Goal: Check status: Check status

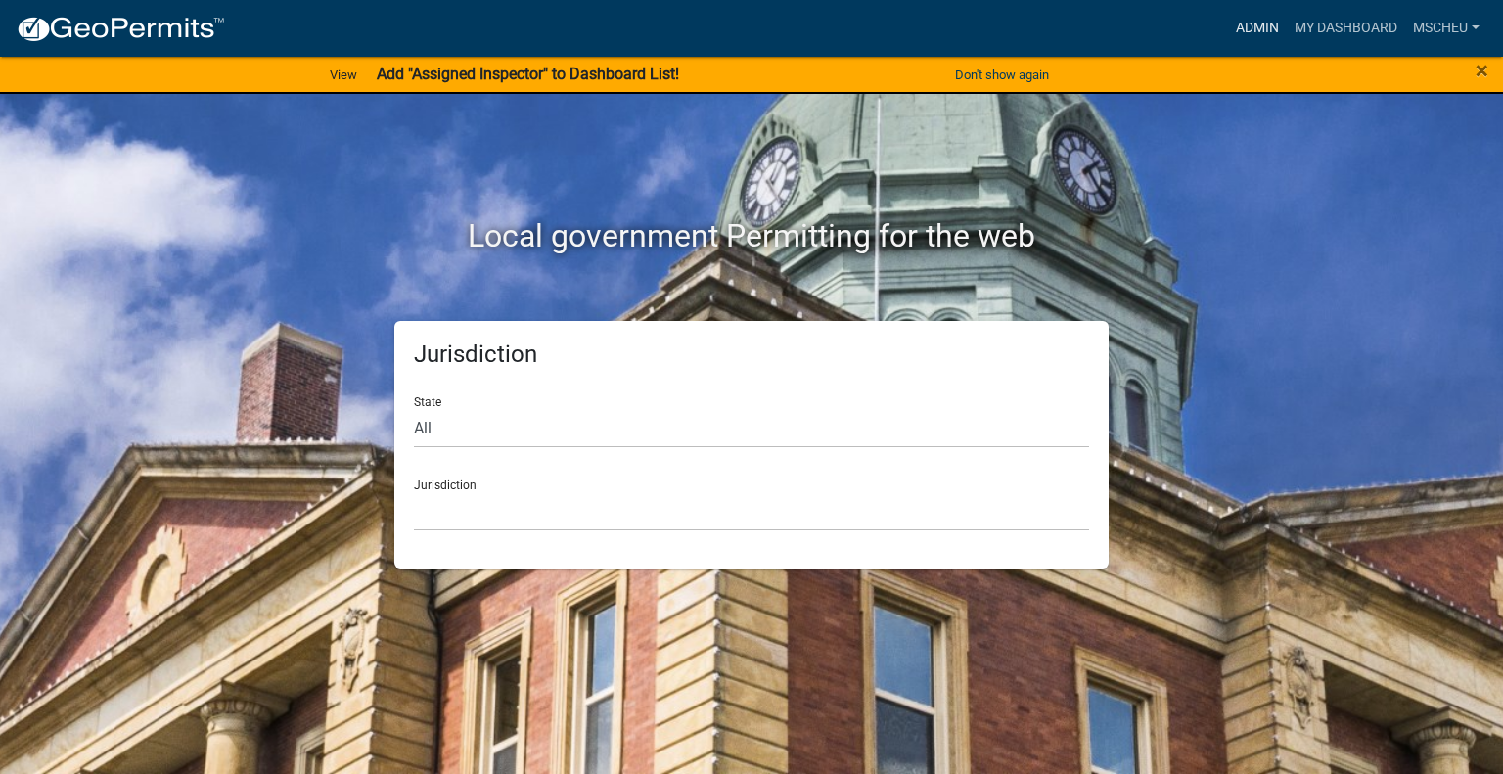
click at [1261, 29] on link "Admin" at bounding box center [1257, 28] width 59 height 37
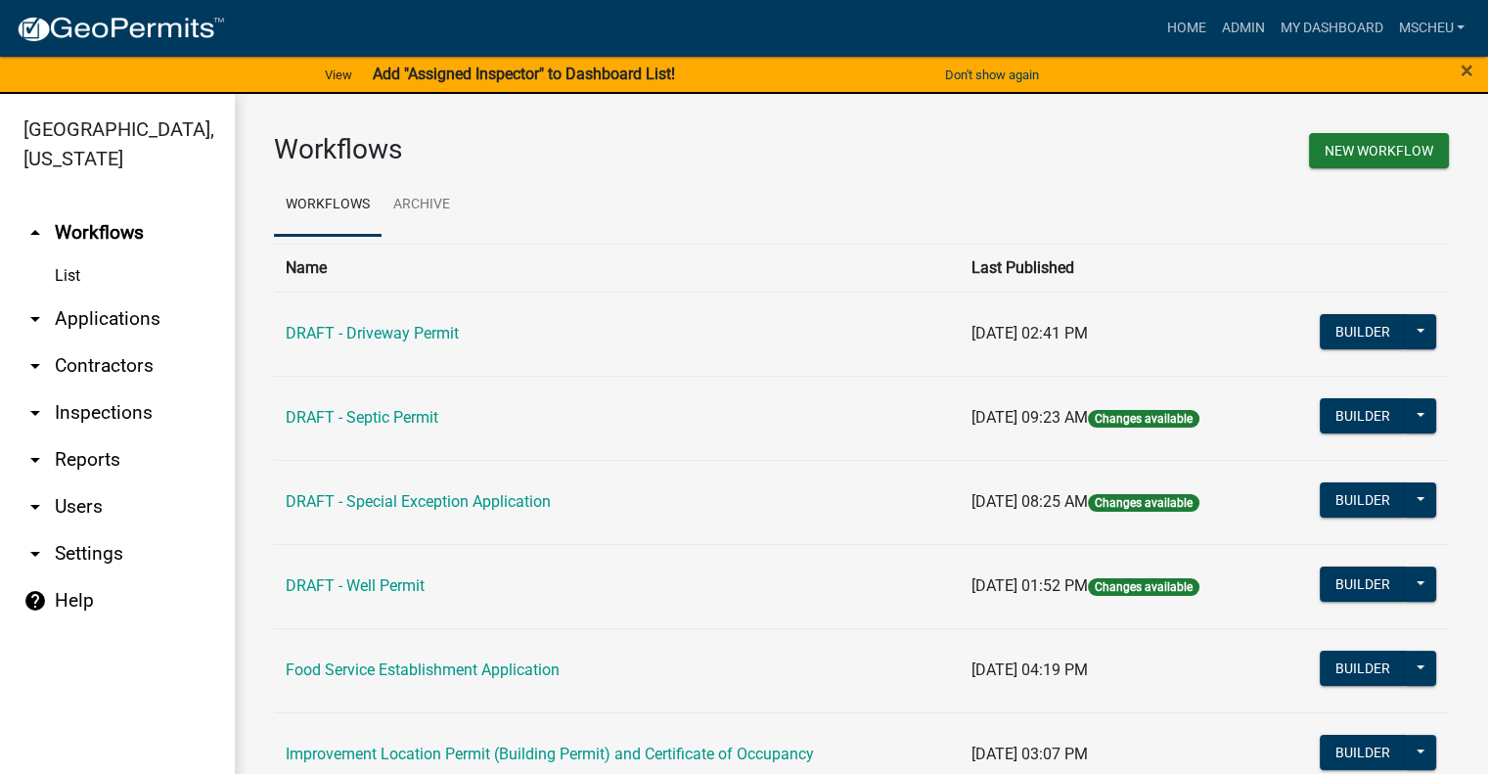
click at [117, 322] on link "arrow_drop_down Applications" at bounding box center [117, 318] width 235 height 47
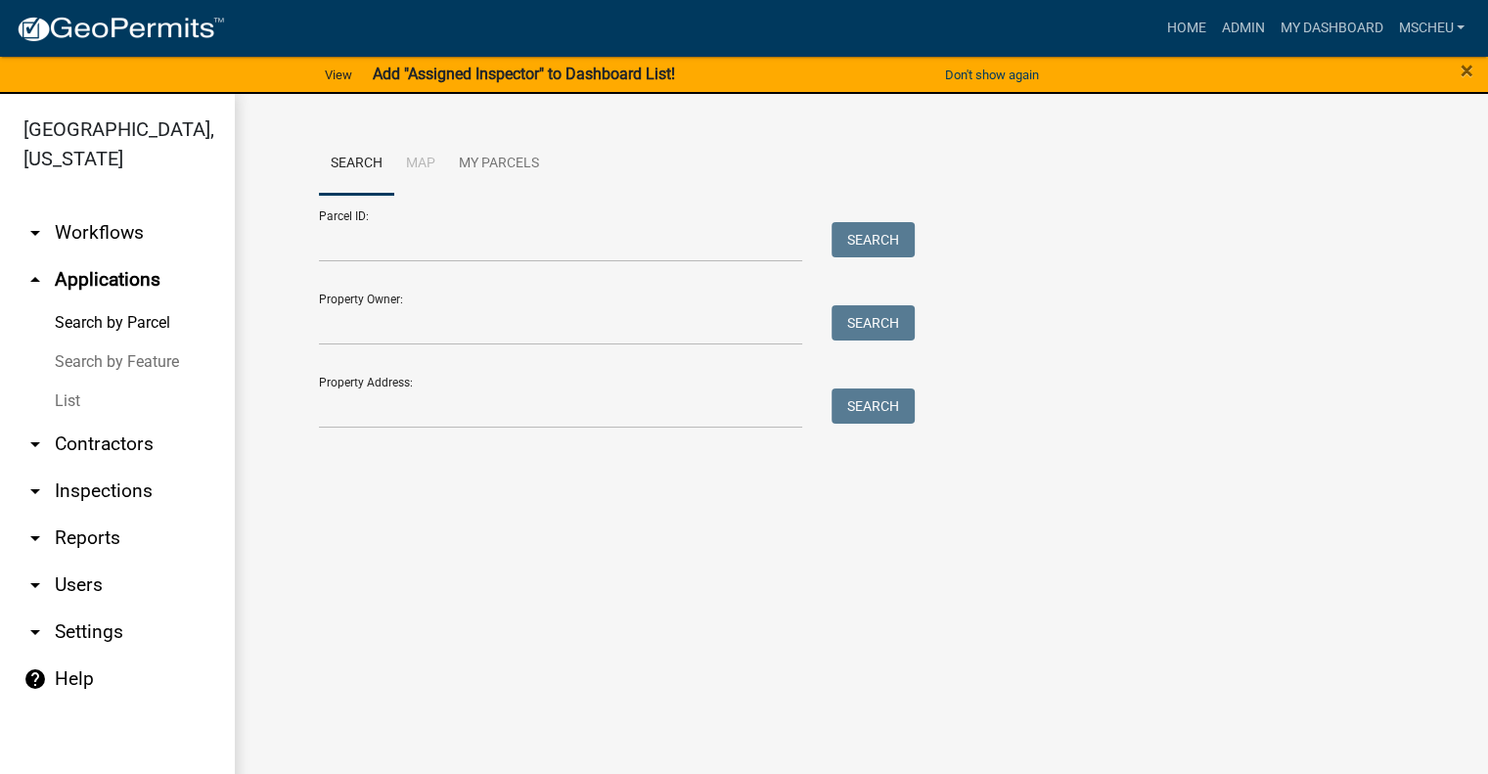
click at [71, 402] on link "List" at bounding box center [117, 401] width 235 height 39
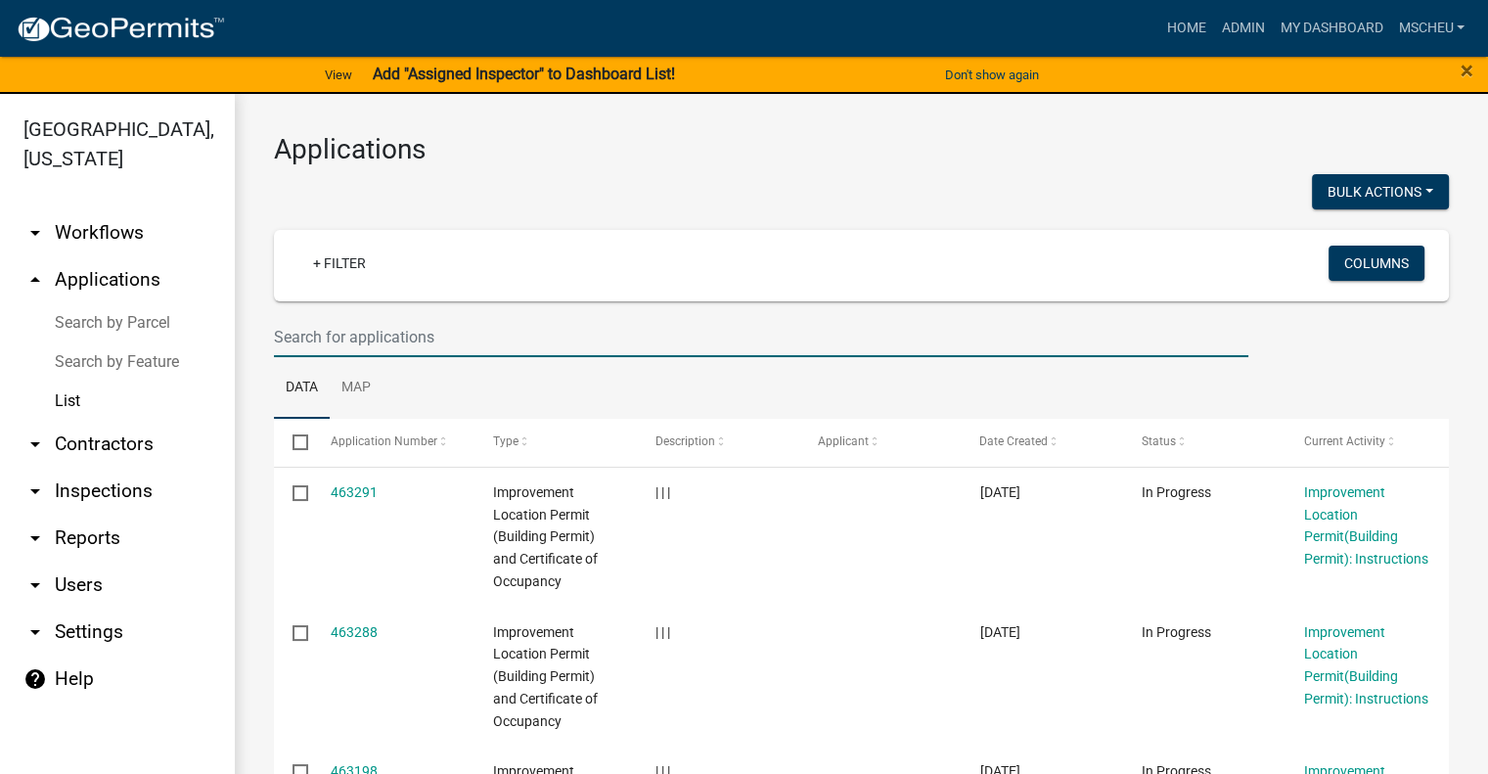
click at [303, 336] on input "text" at bounding box center [761, 337] width 974 height 40
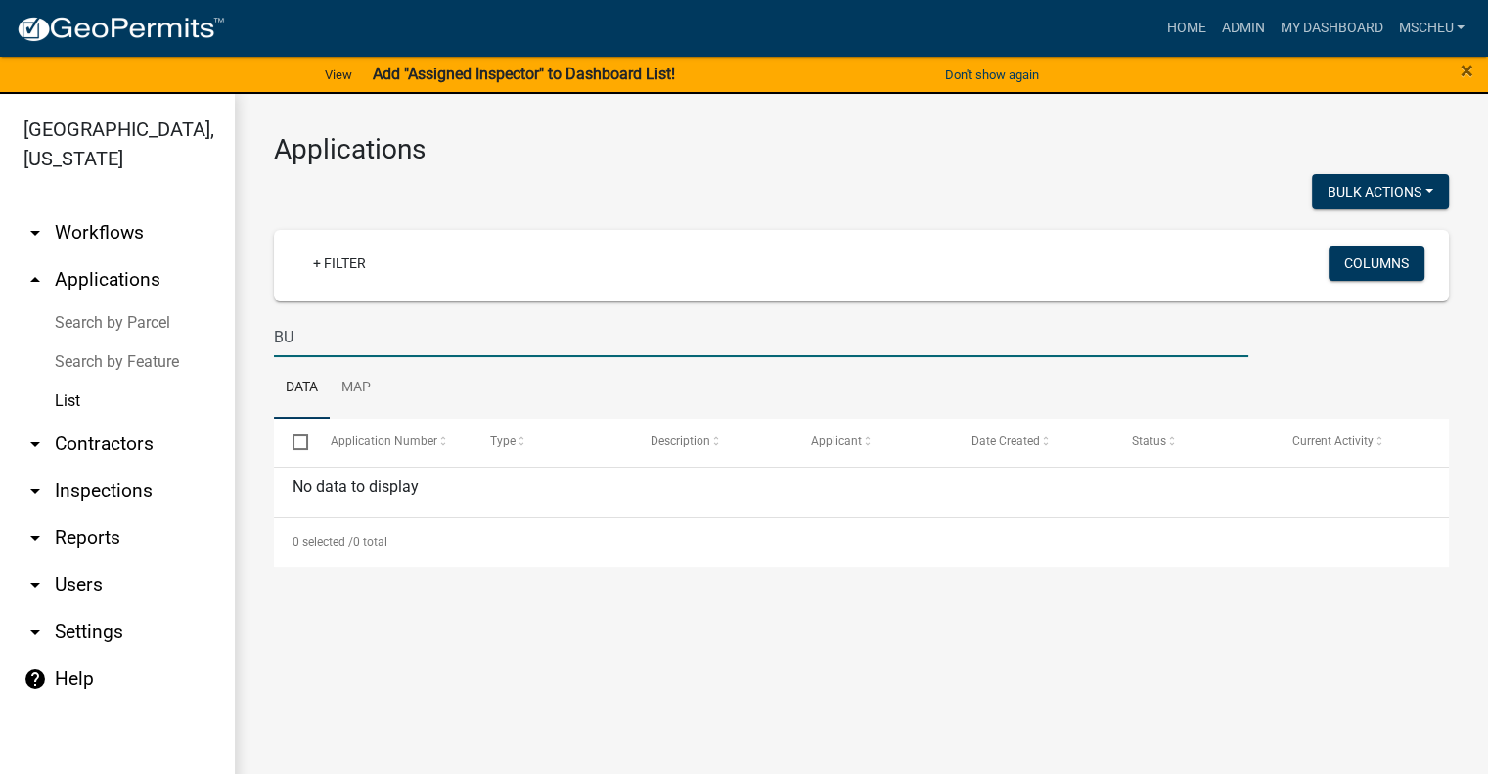
type input "B"
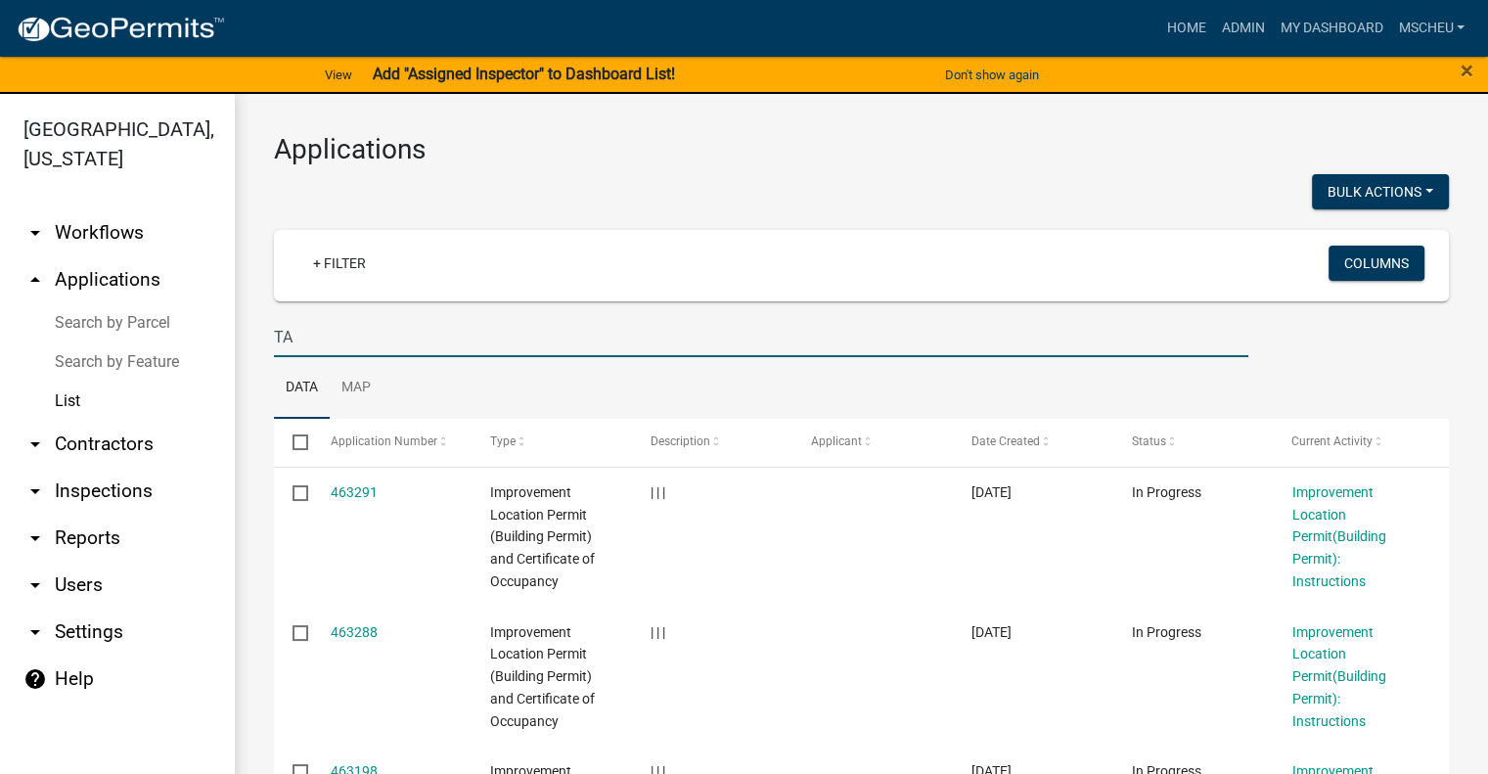
type input "TA"
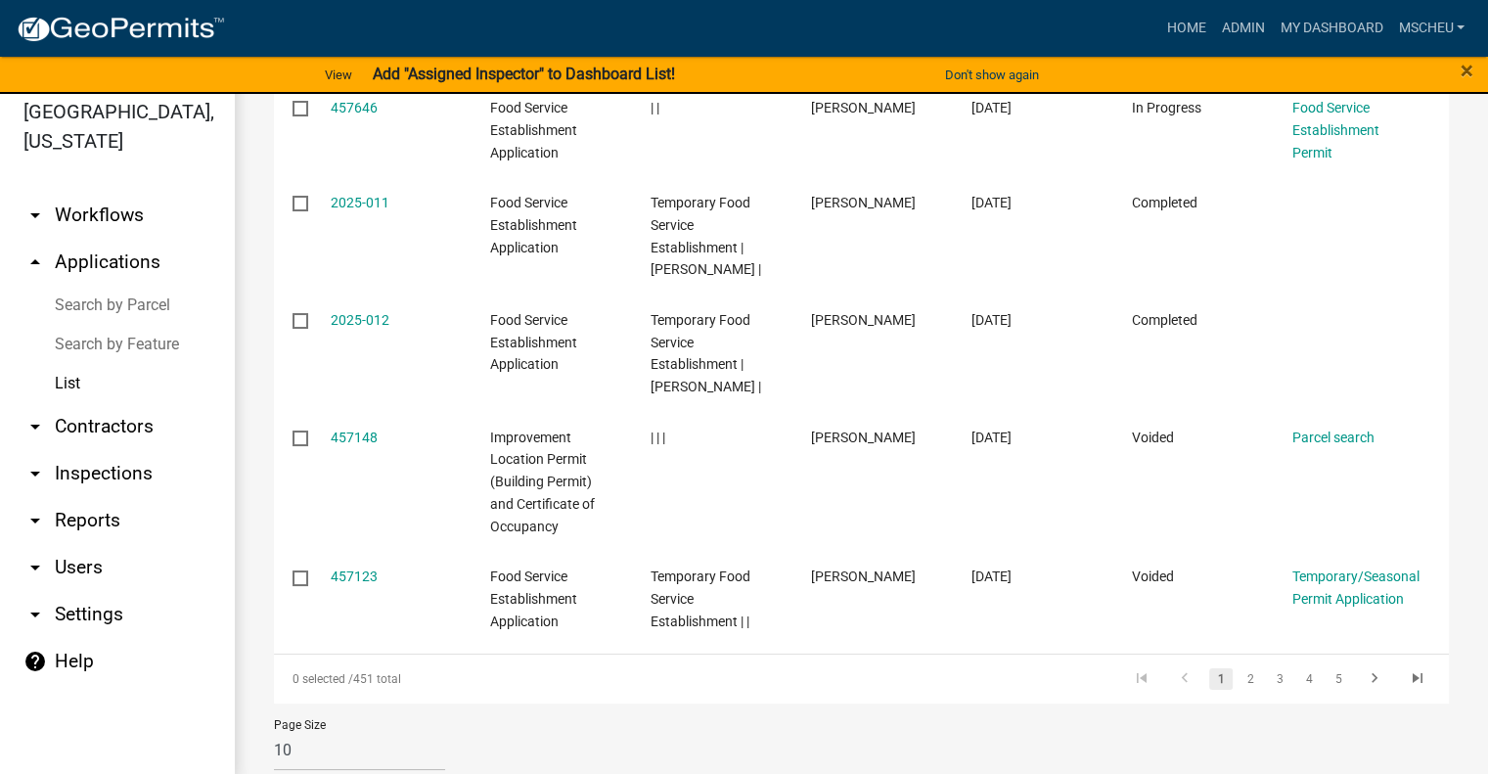
scroll to position [23, 0]
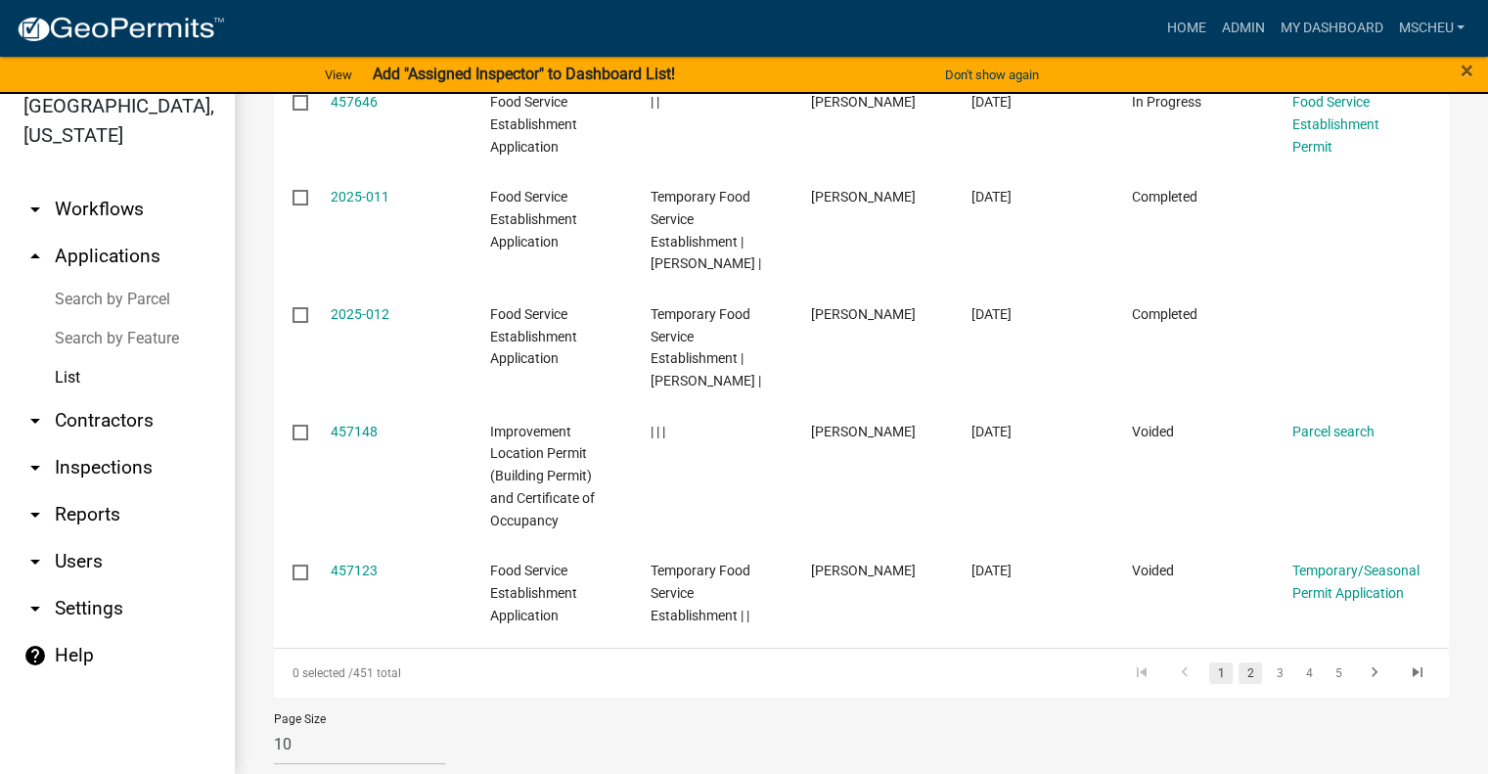
click at [1238, 662] on link "2" at bounding box center [1249, 673] width 23 height 22
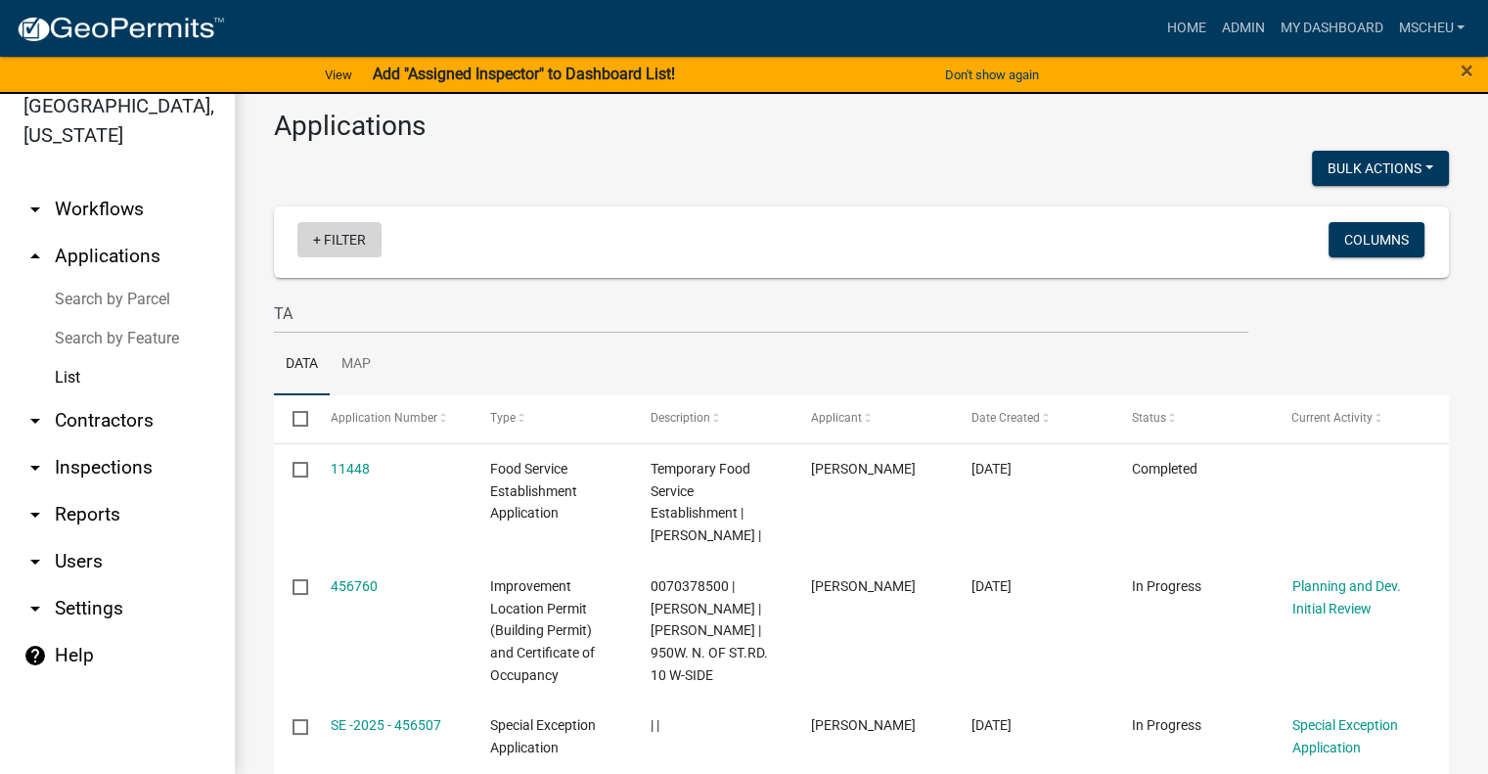
click at [344, 239] on link "+ Filter" at bounding box center [339, 239] width 84 height 35
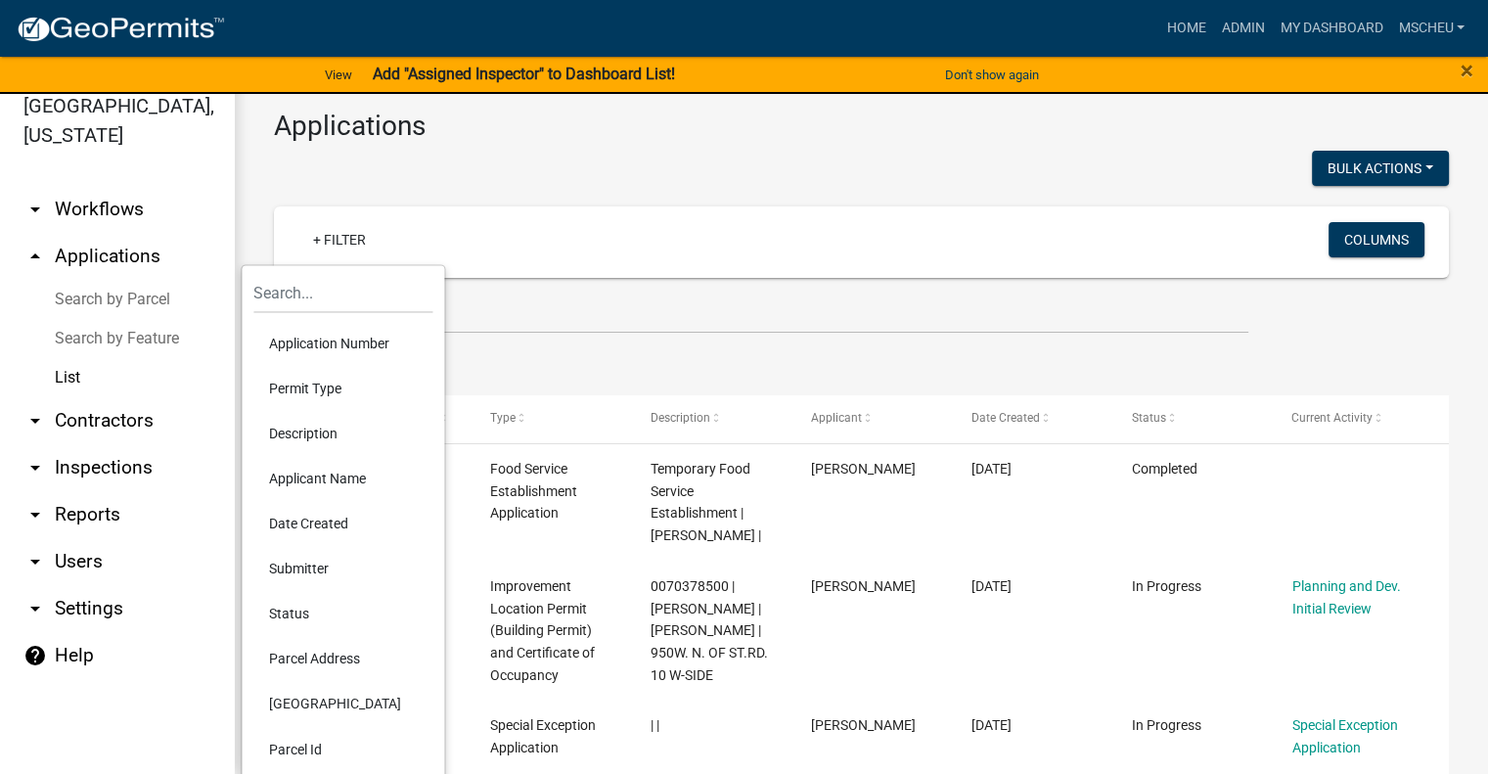
click at [360, 618] on li "Status" at bounding box center [342, 613] width 179 height 45
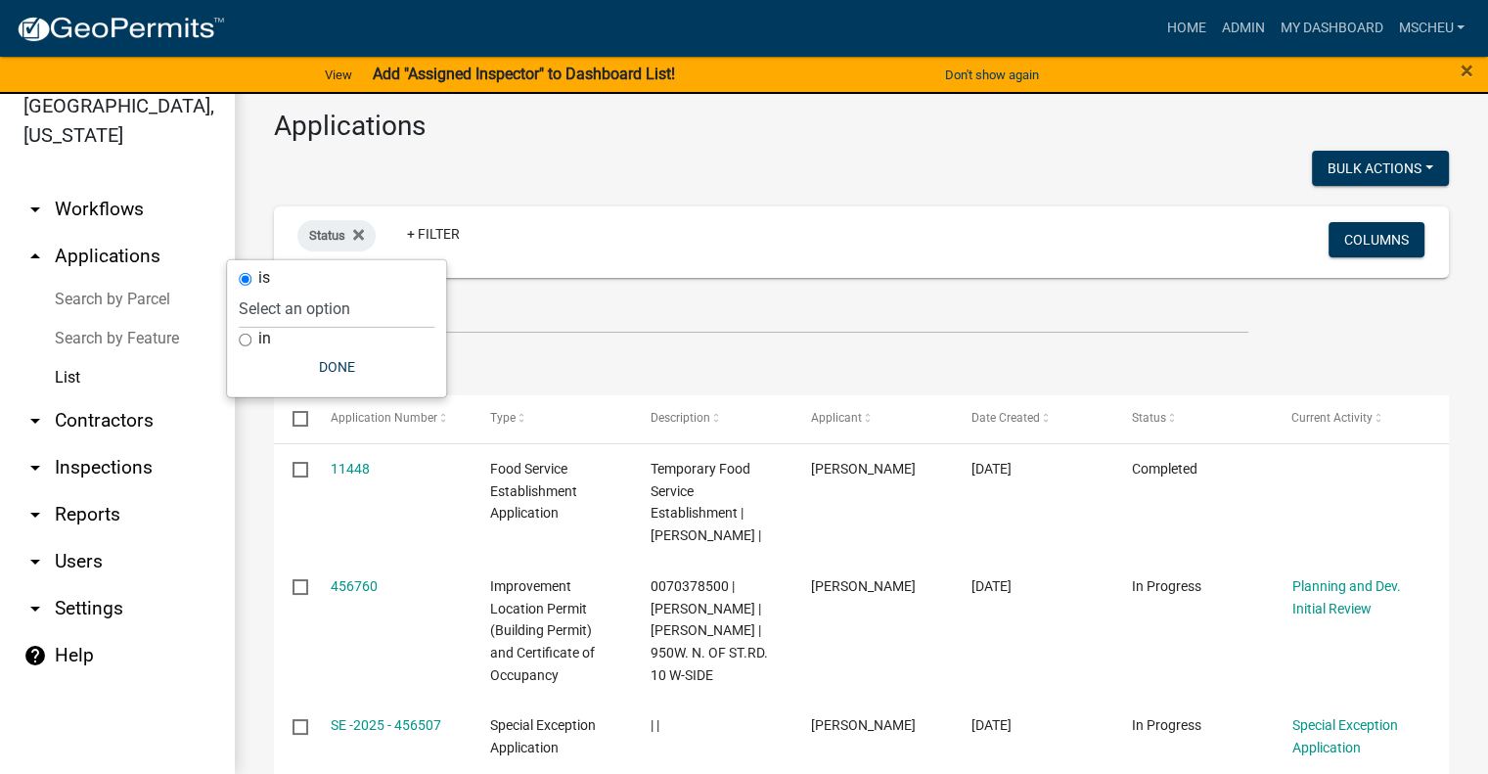
click at [248, 338] on input "in" at bounding box center [245, 340] width 13 height 13
radio input "true"
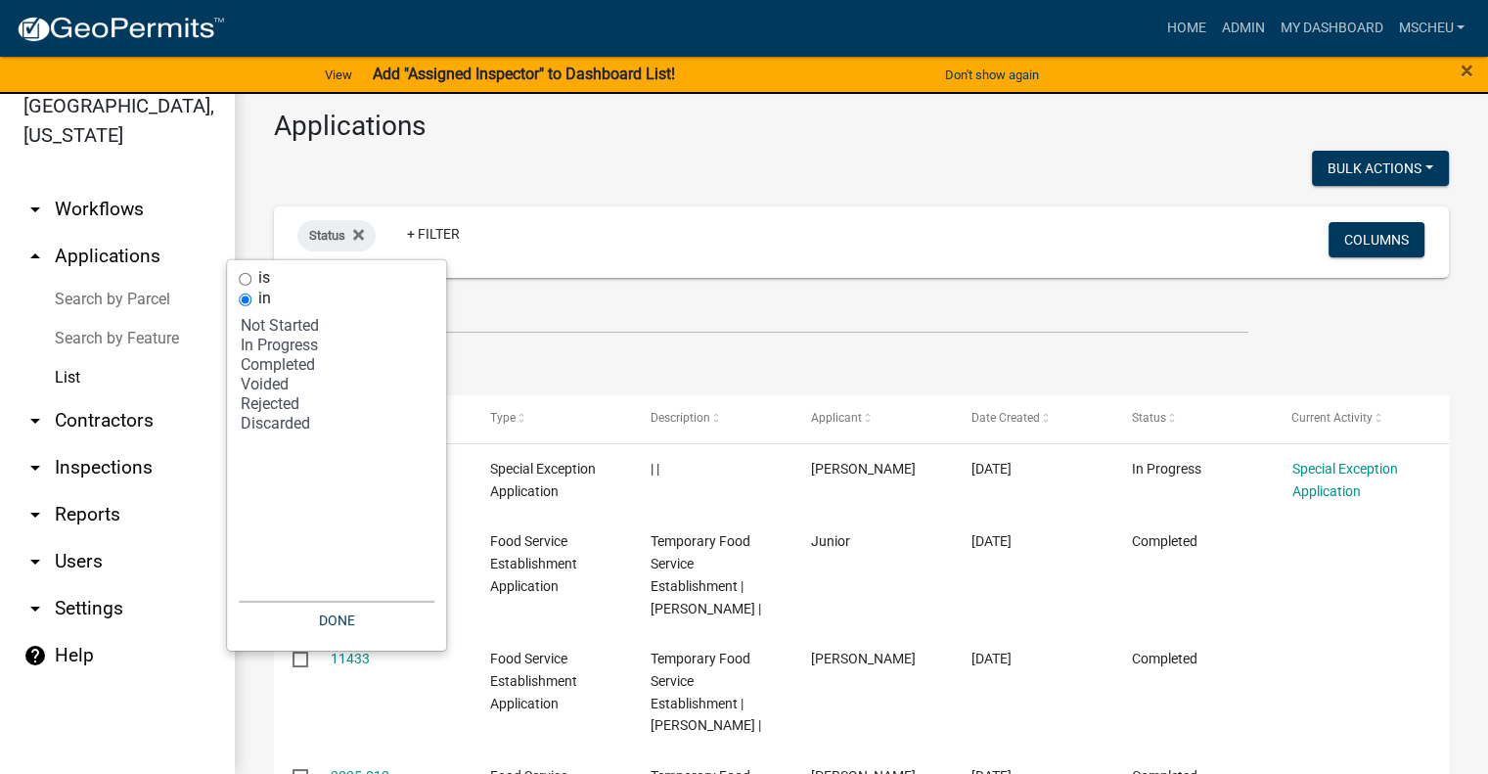
select select "2: '1'"
click at [298, 343] on option "In Progress" at bounding box center [337, 346] width 196 height 20
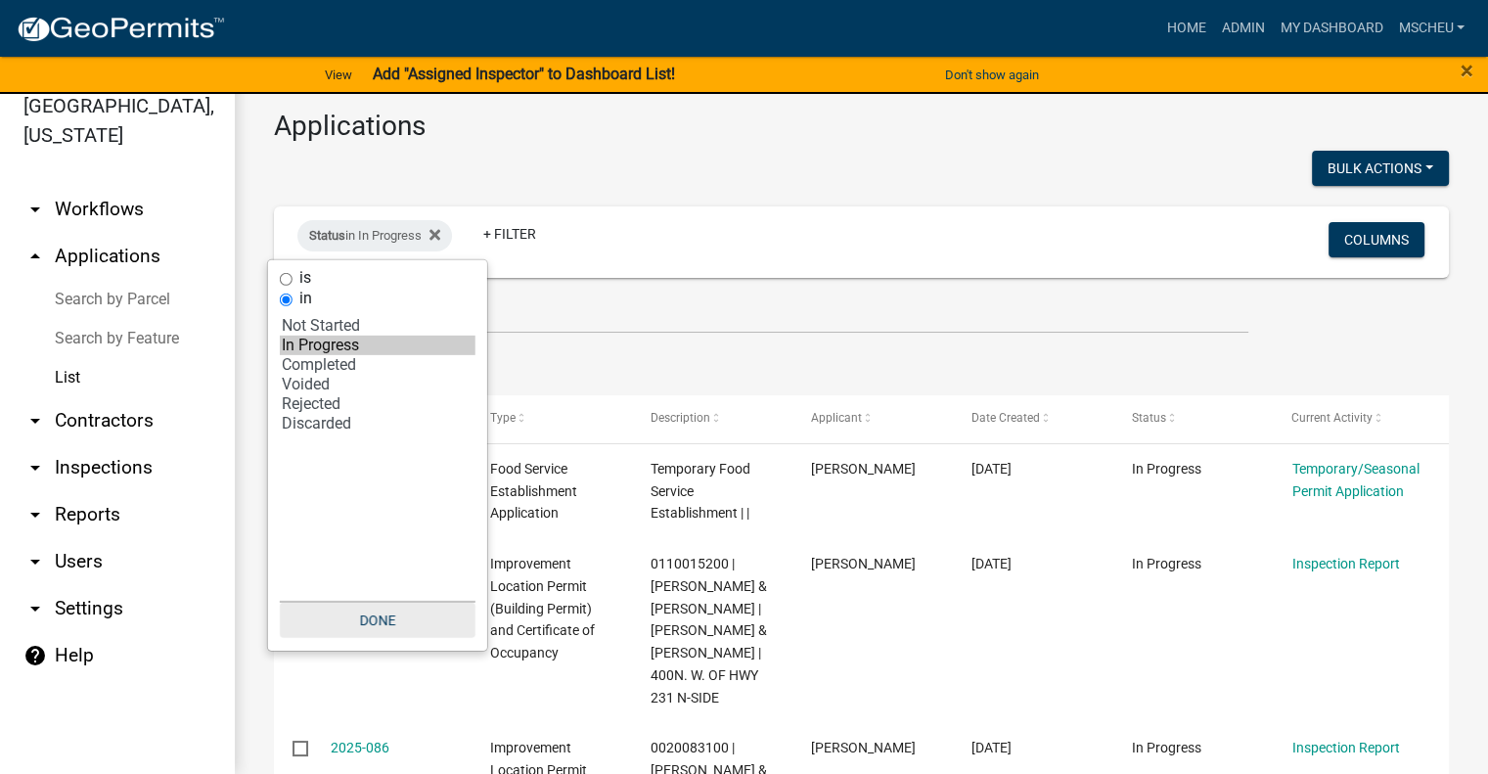
click at [377, 625] on button "Done" at bounding box center [378, 620] width 196 height 35
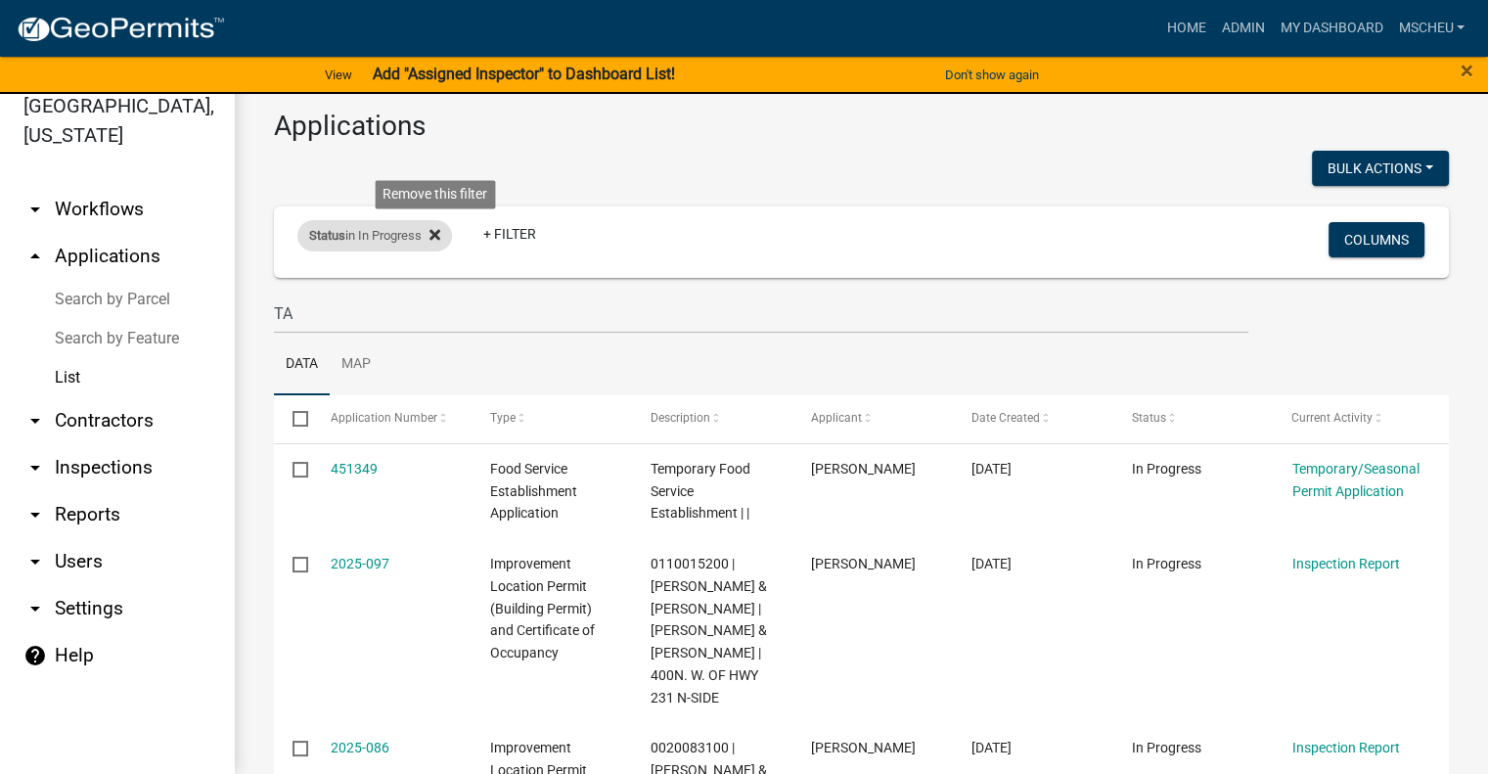
click at [436, 236] on icon at bounding box center [434, 235] width 11 height 16
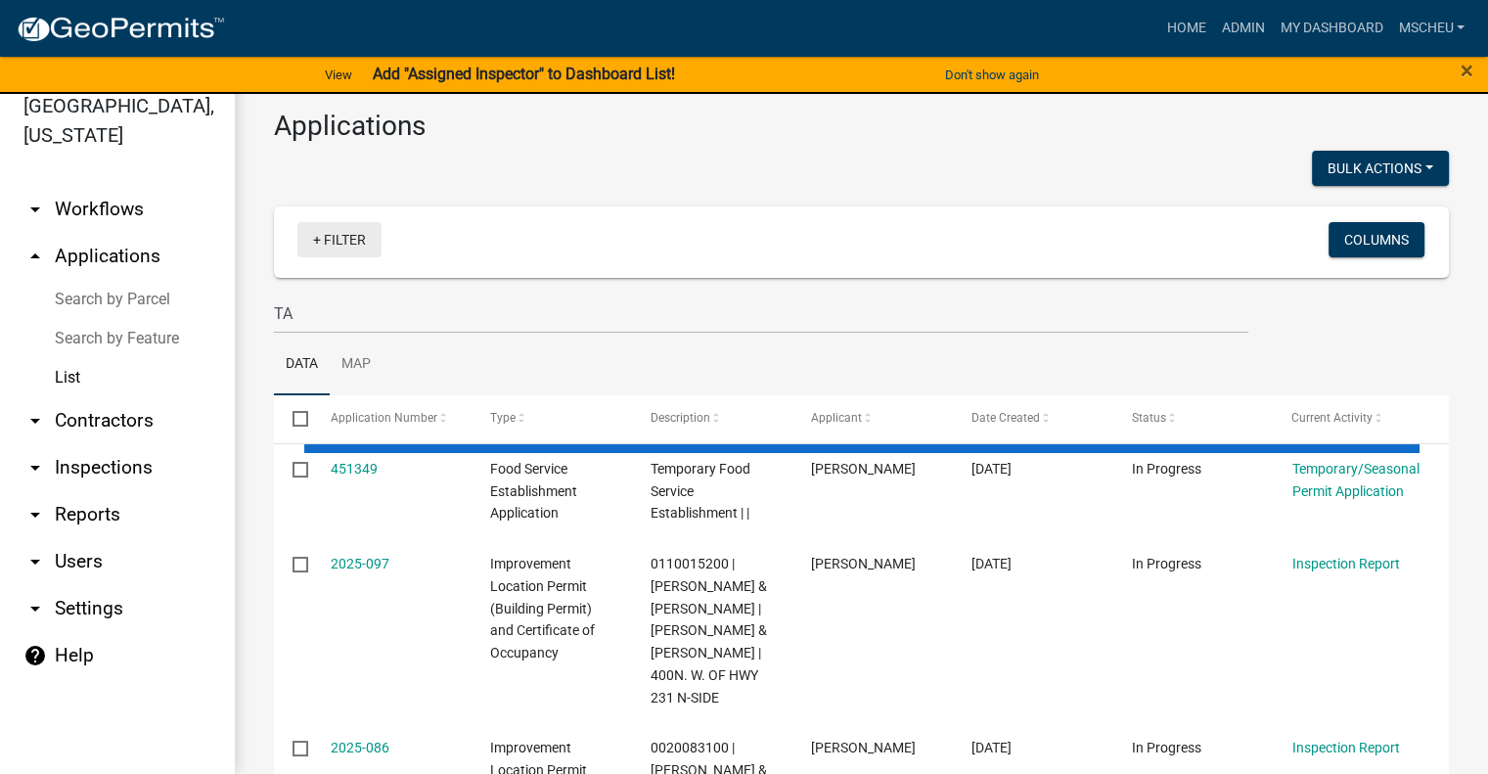
click at [348, 234] on link "+ Filter" at bounding box center [339, 239] width 84 height 35
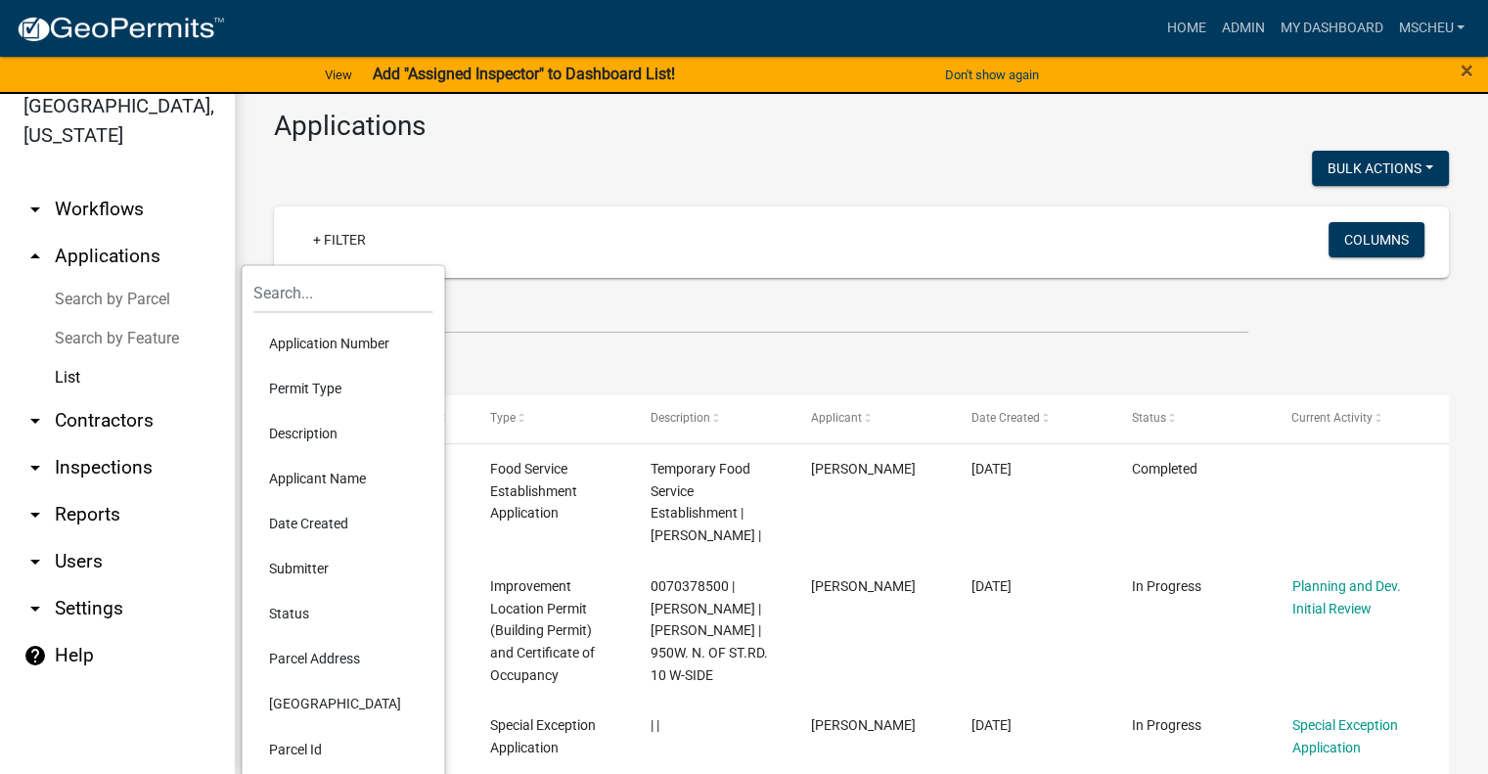
click at [309, 619] on li "Status" at bounding box center [342, 613] width 179 height 45
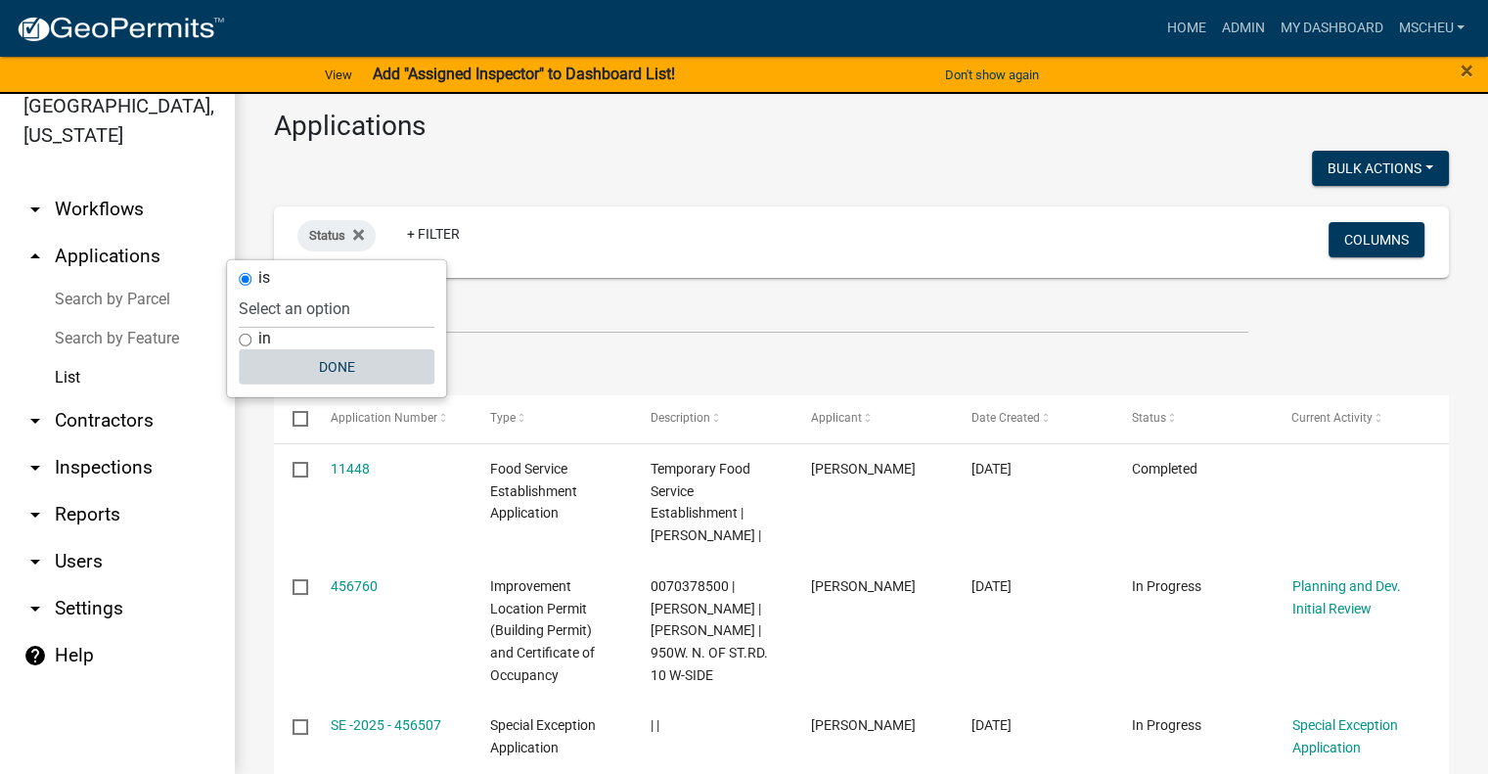
click at [333, 369] on button "Done" at bounding box center [337, 366] width 196 height 35
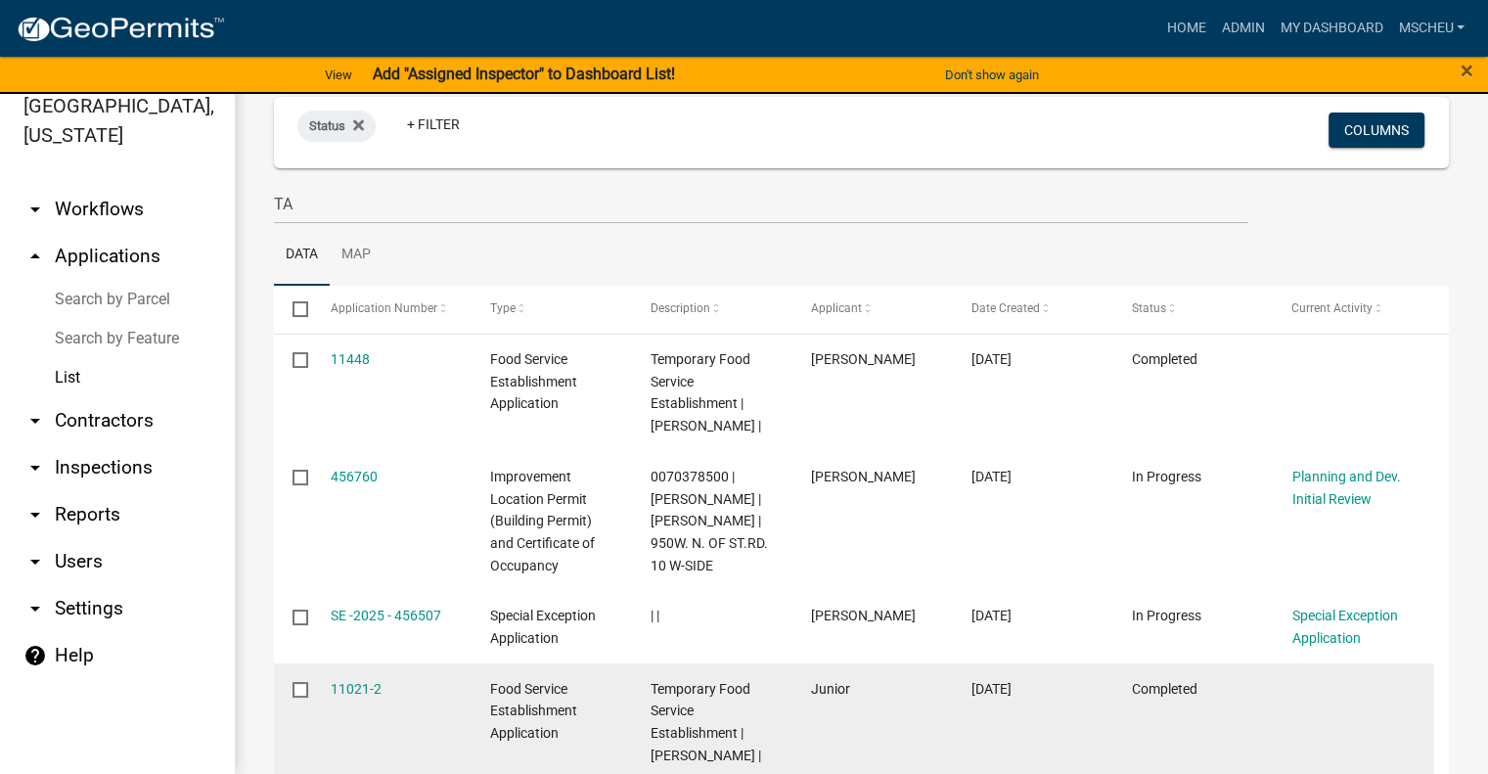
scroll to position [98, 0]
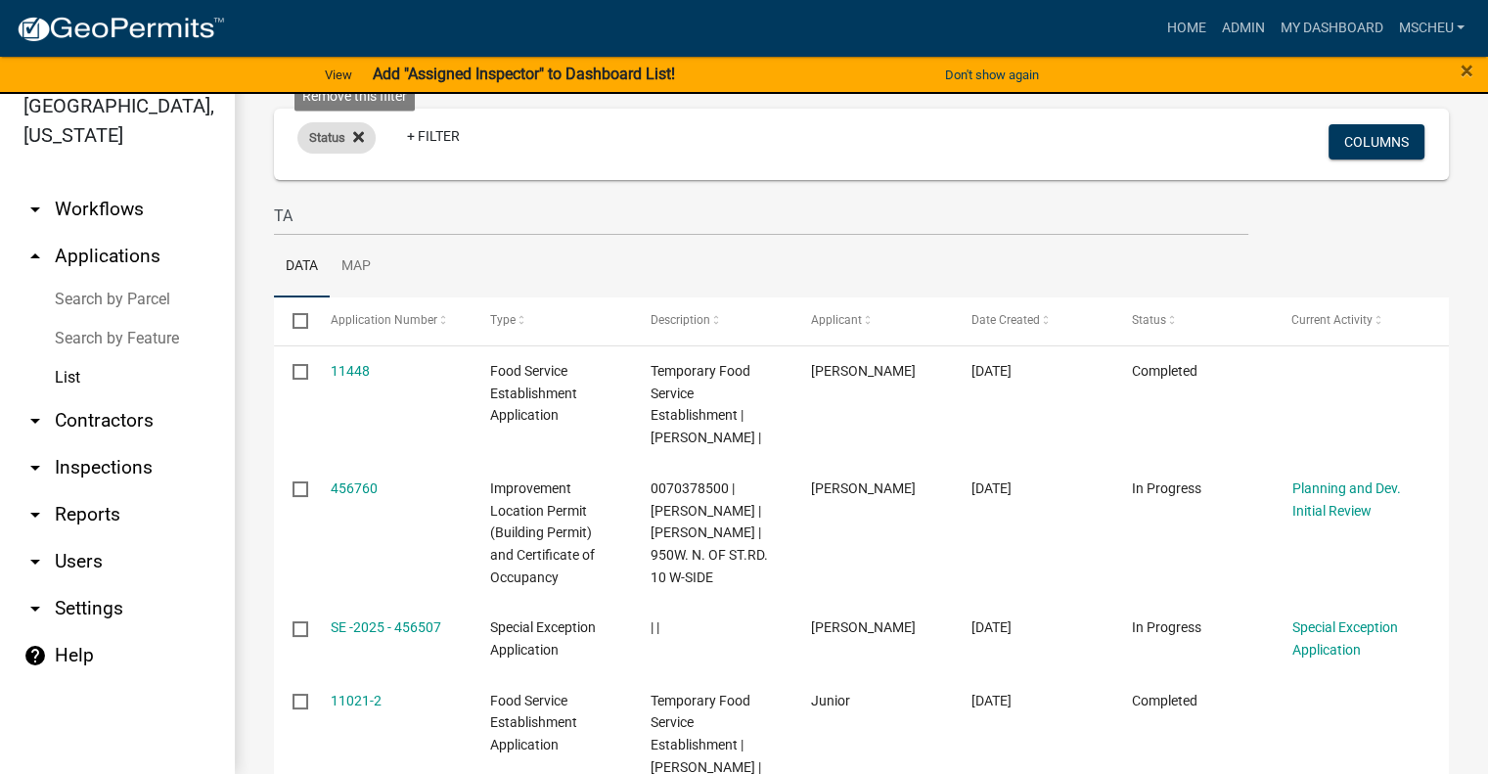
click at [356, 135] on icon at bounding box center [358, 137] width 11 height 11
click at [76, 369] on link "List" at bounding box center [117, 377] width 235 height 39
click at [102, 378] on link "List" at bounding box center [117, 377] width 235 height 39
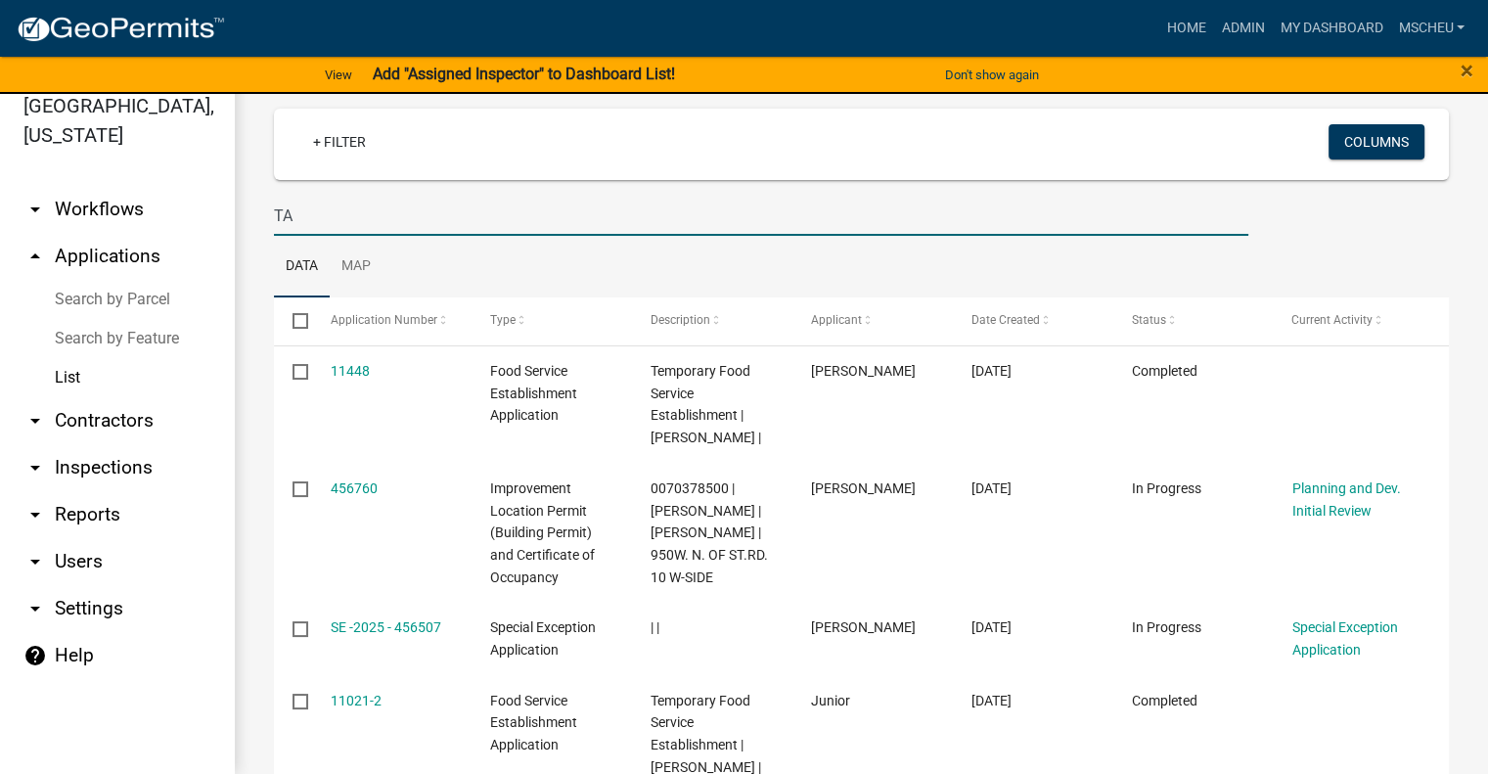
click at [524, 226] on input "TA" at bounding box center [761, 216] width 974 height 40
type input "T"
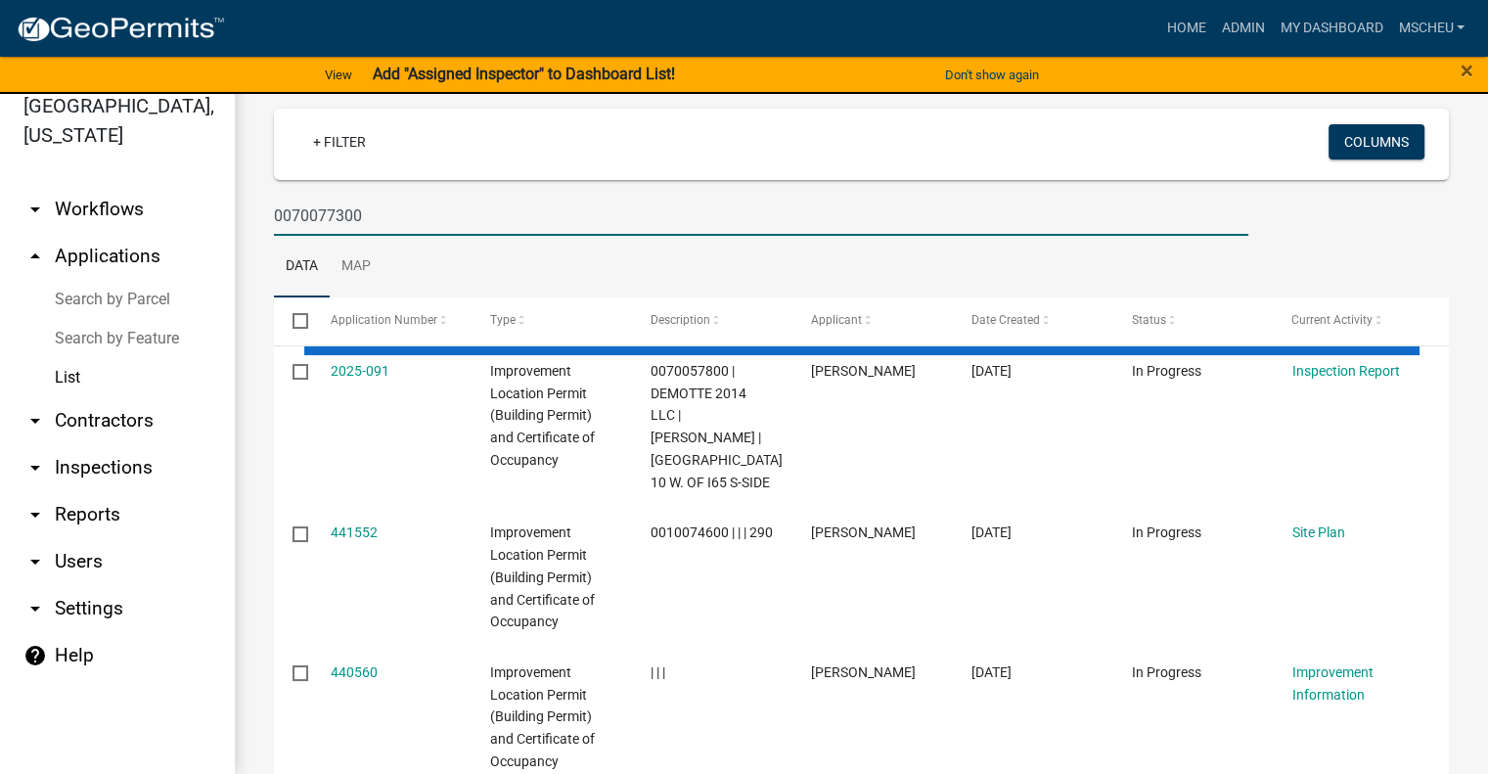
type input "0070077300"
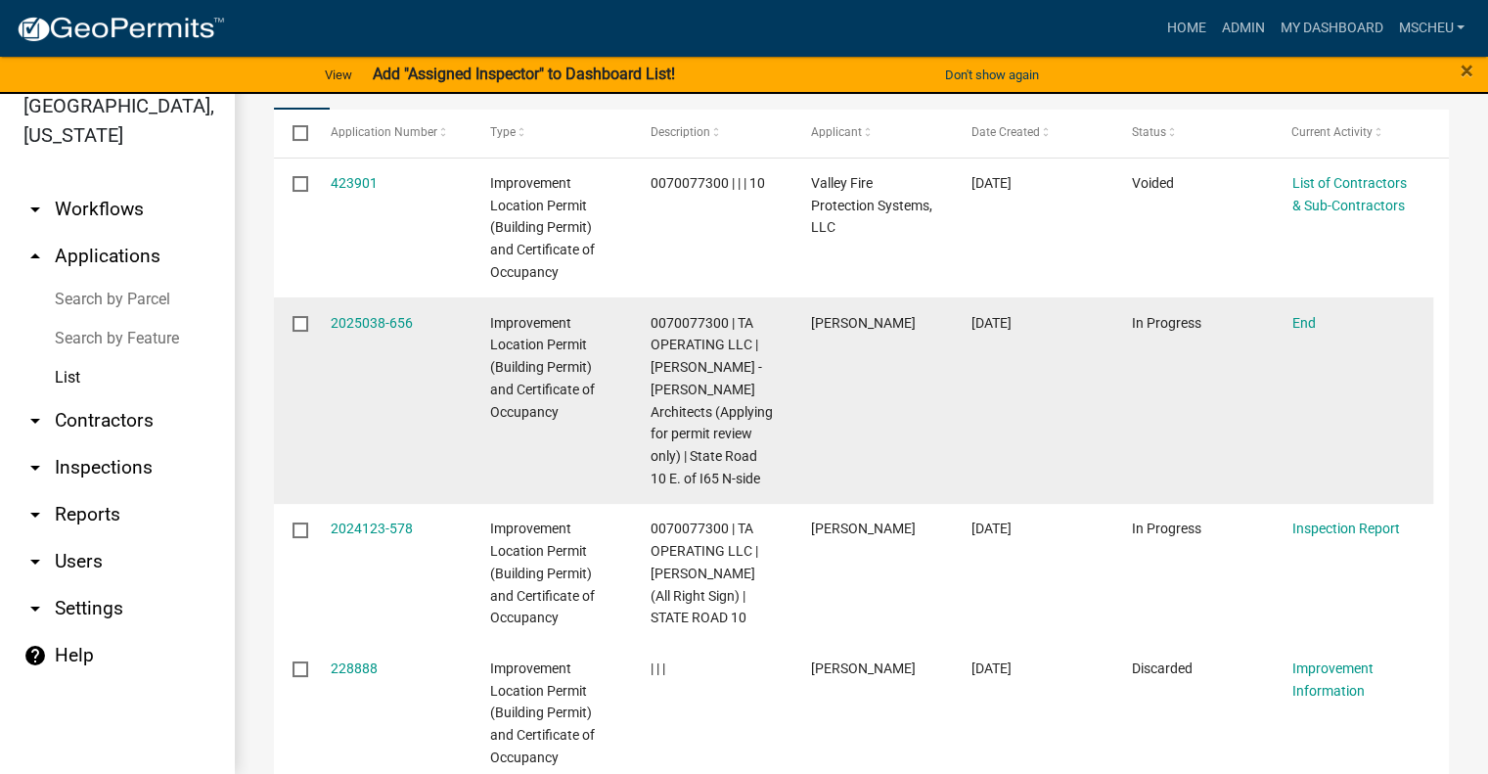
scroll to position [293, 0]
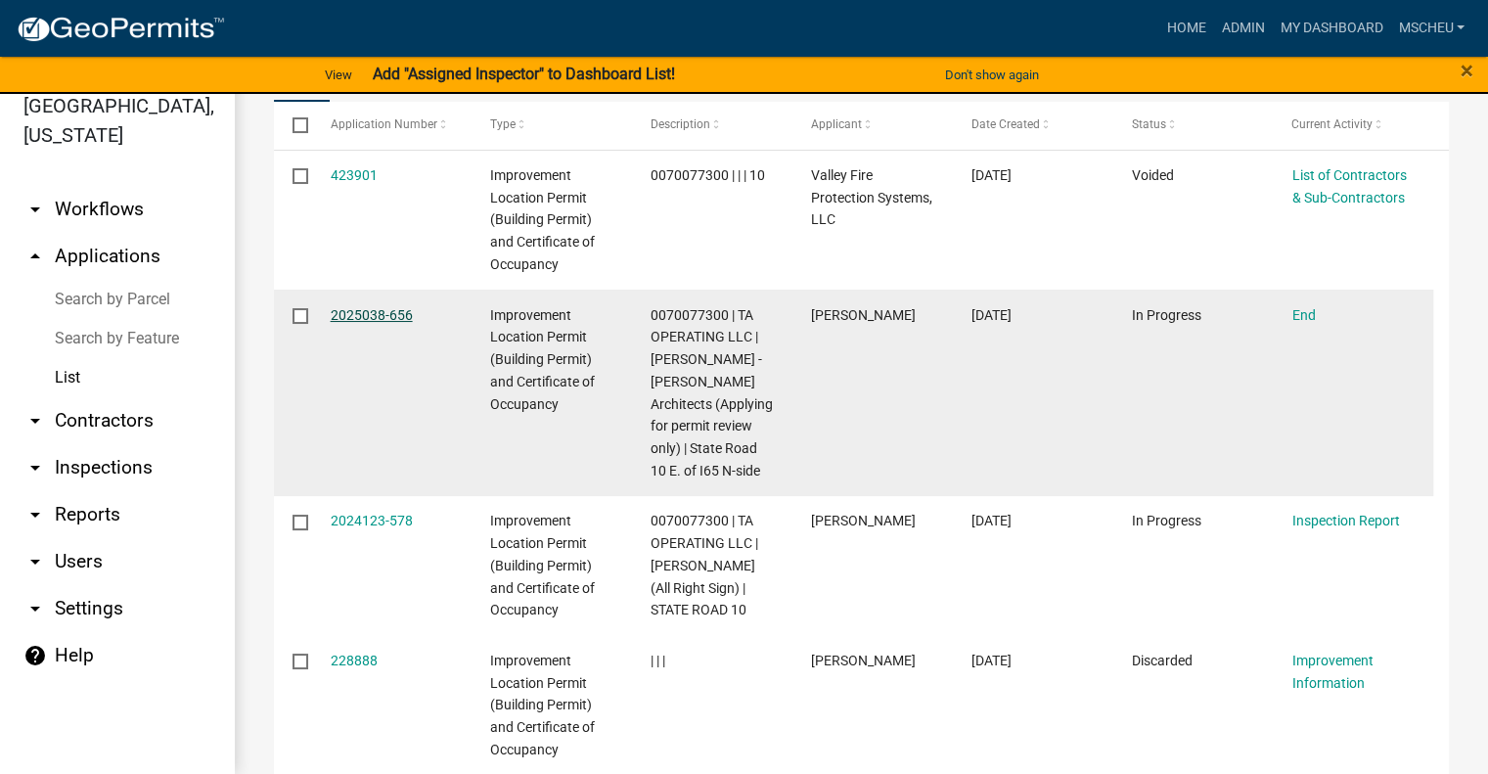
click at [368, 316] on link "2025038-656" at bounding box center [372, 315] width 82 height 16
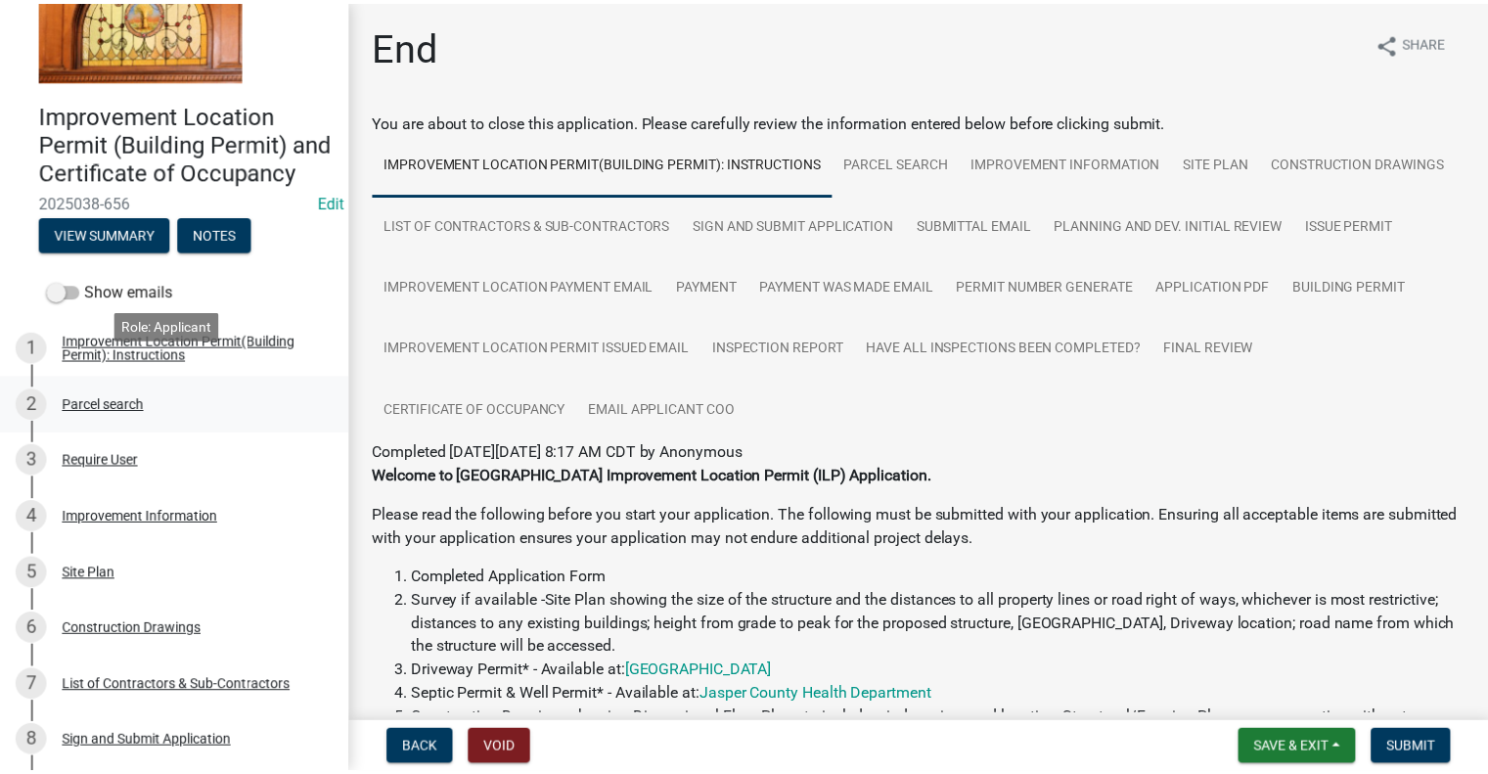
scroll to position [196, 0]
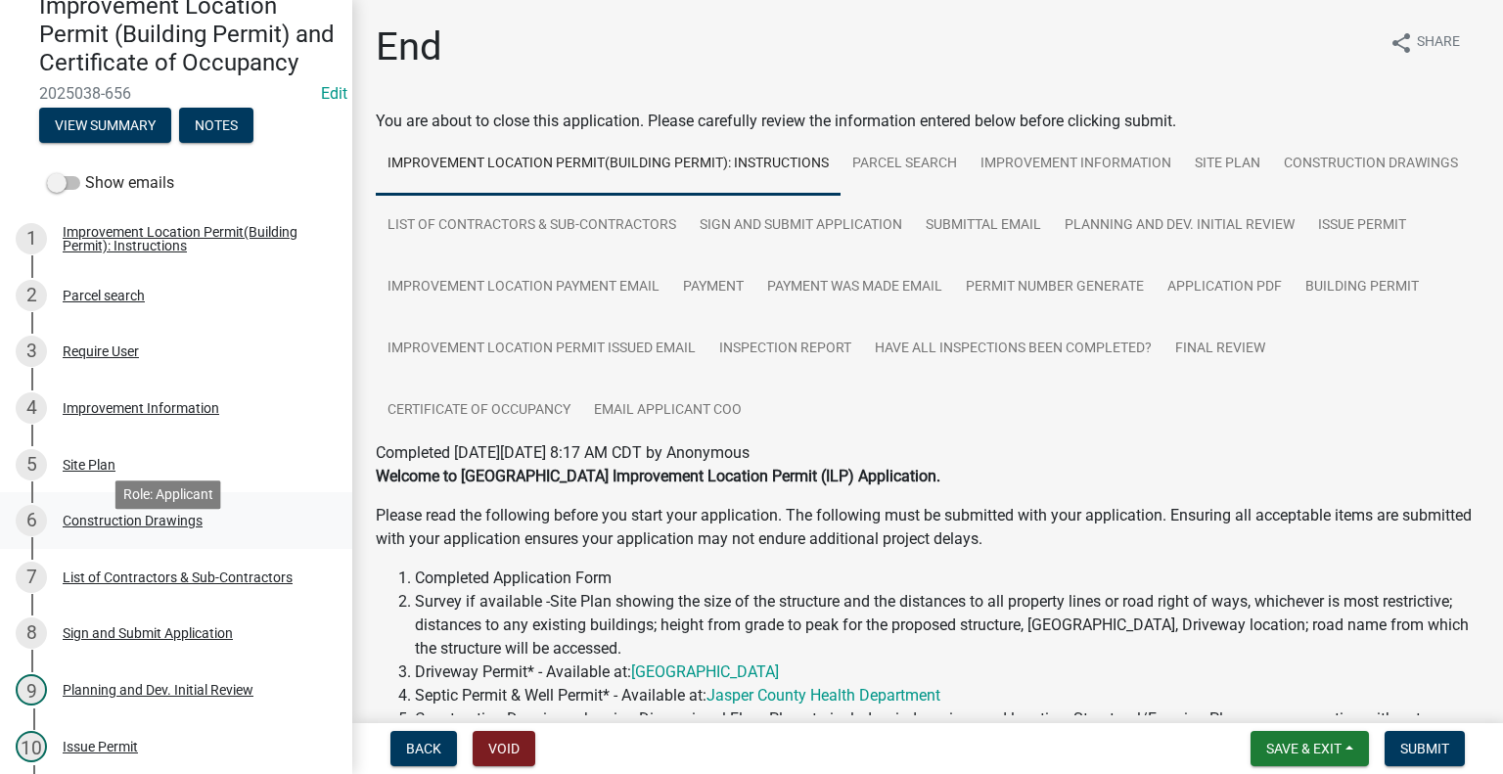
click at [187, 527] on div "Construction Drawings" at bounding box center [133, 521] width 140 height 14
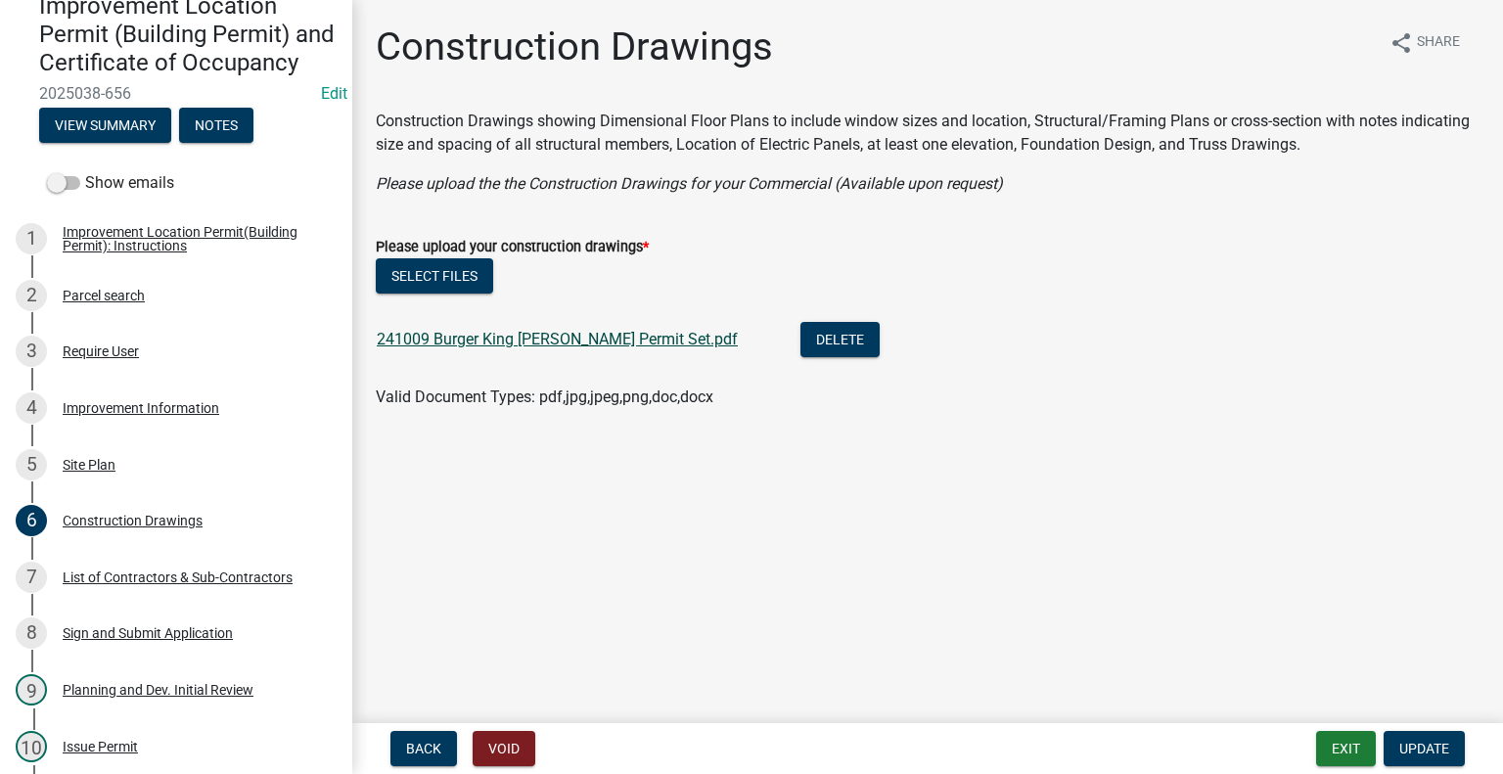
click at [643, 340] on link "241009 Burger King [PERSON_NAME] Permit Set.pdf" at bounding box center [557, 339] width 361 height 19
click at [1343, 738] on button "Exit" at bounding box center [1346, 748] width 60 height 35
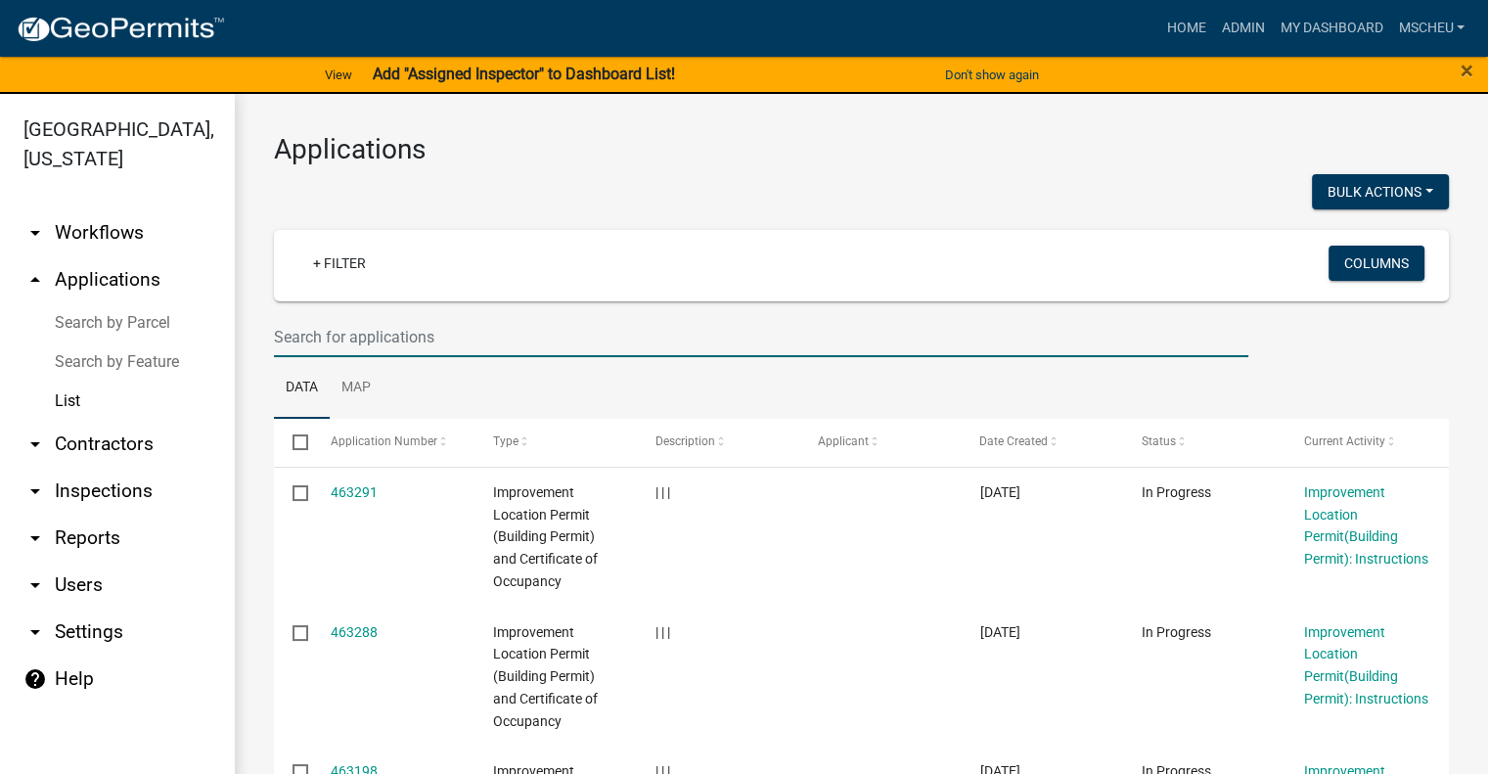
click at [744, 339] on input "text" at bounding box center [761, 337] width 974 height 40
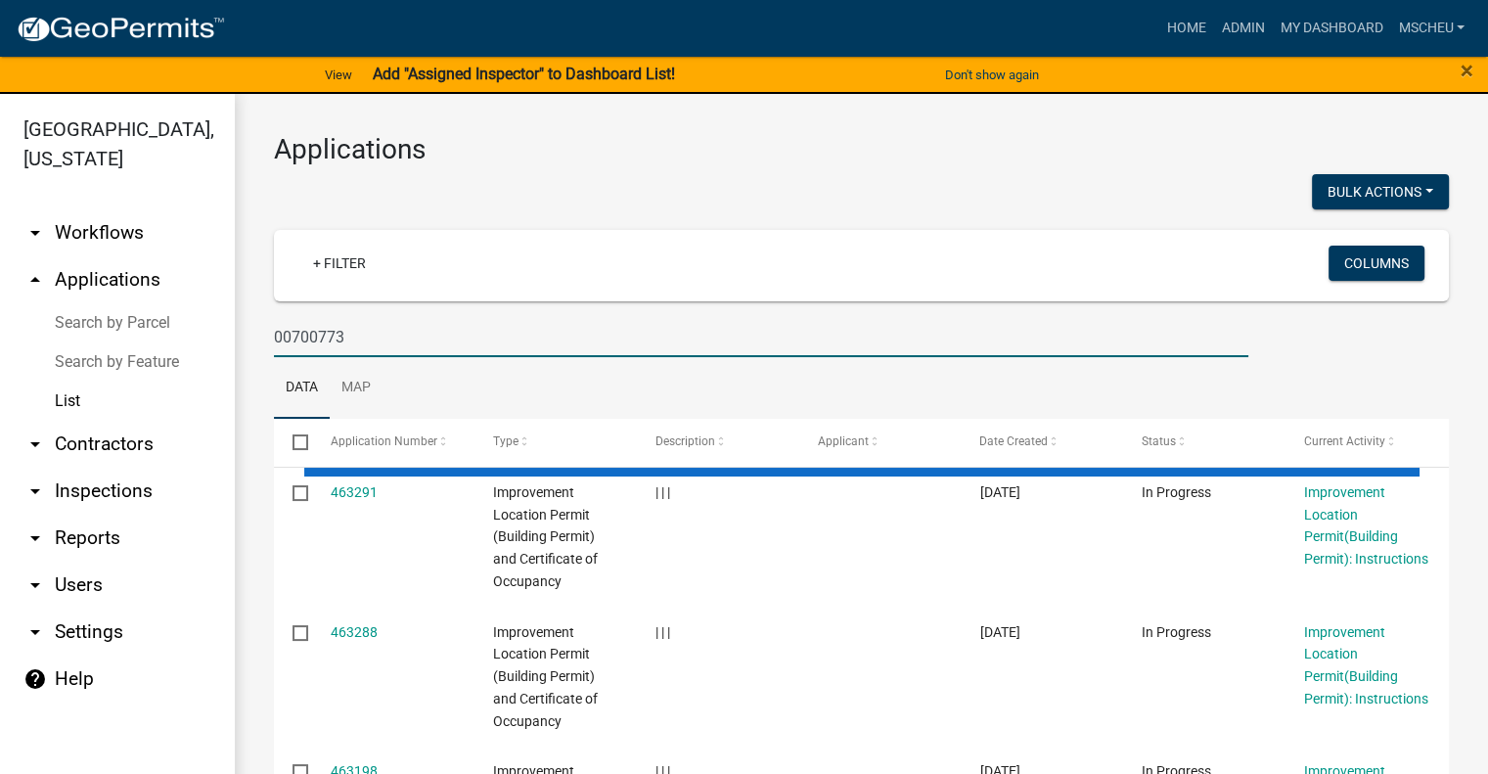
type input "00700773"
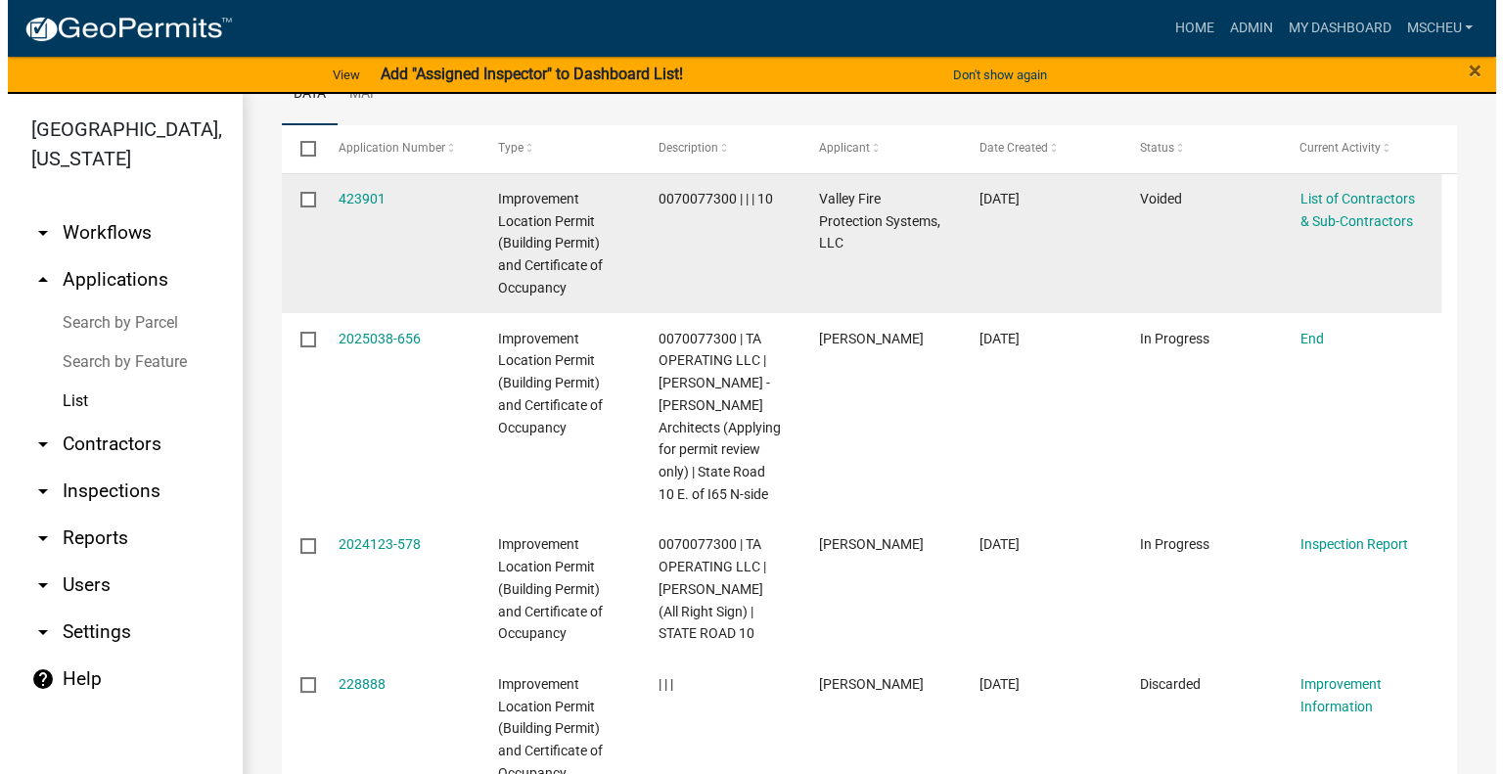
scroll to position [391, 0]
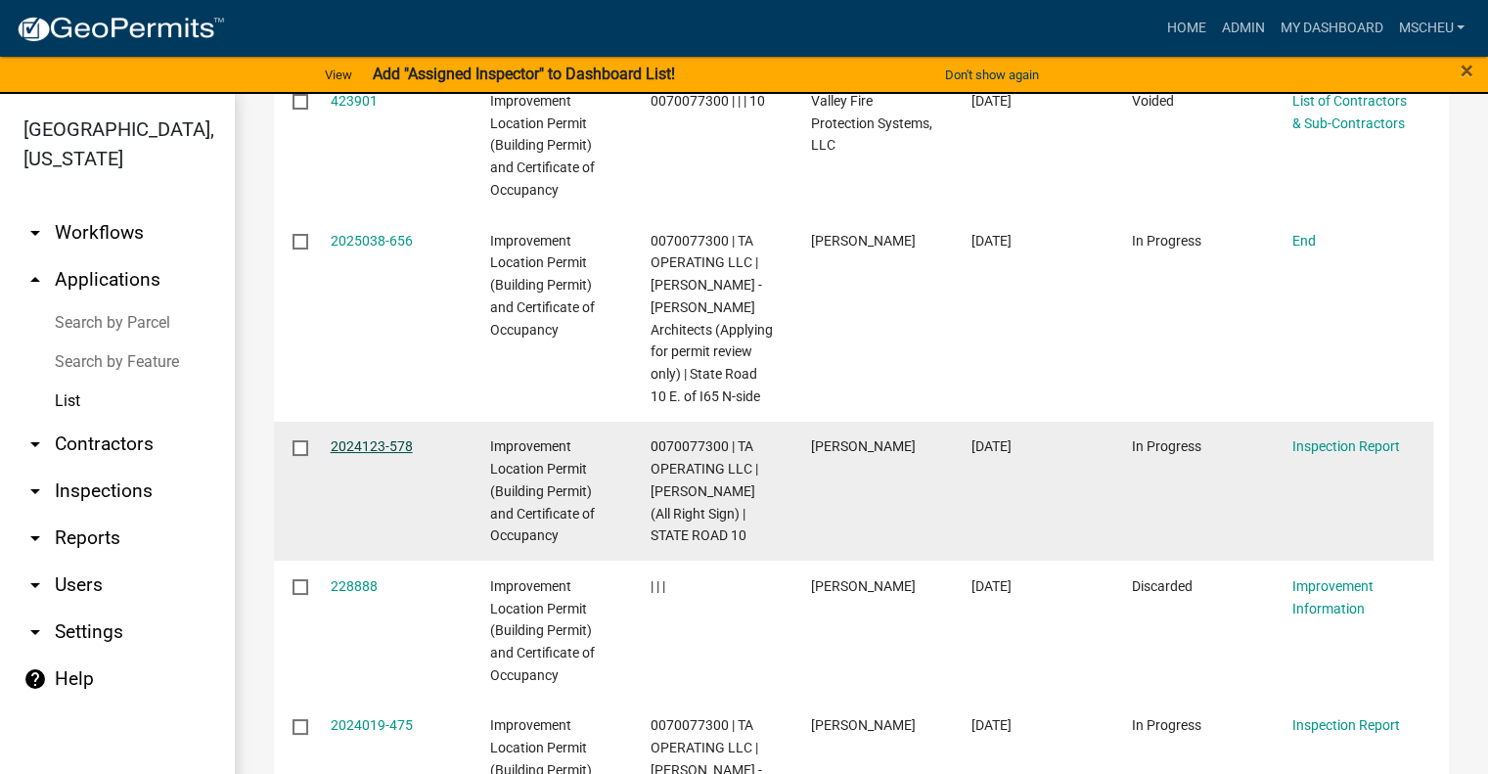
click at [403, 443] on link "2024123-578" at bounding box center [372, 446] width 82 height 16
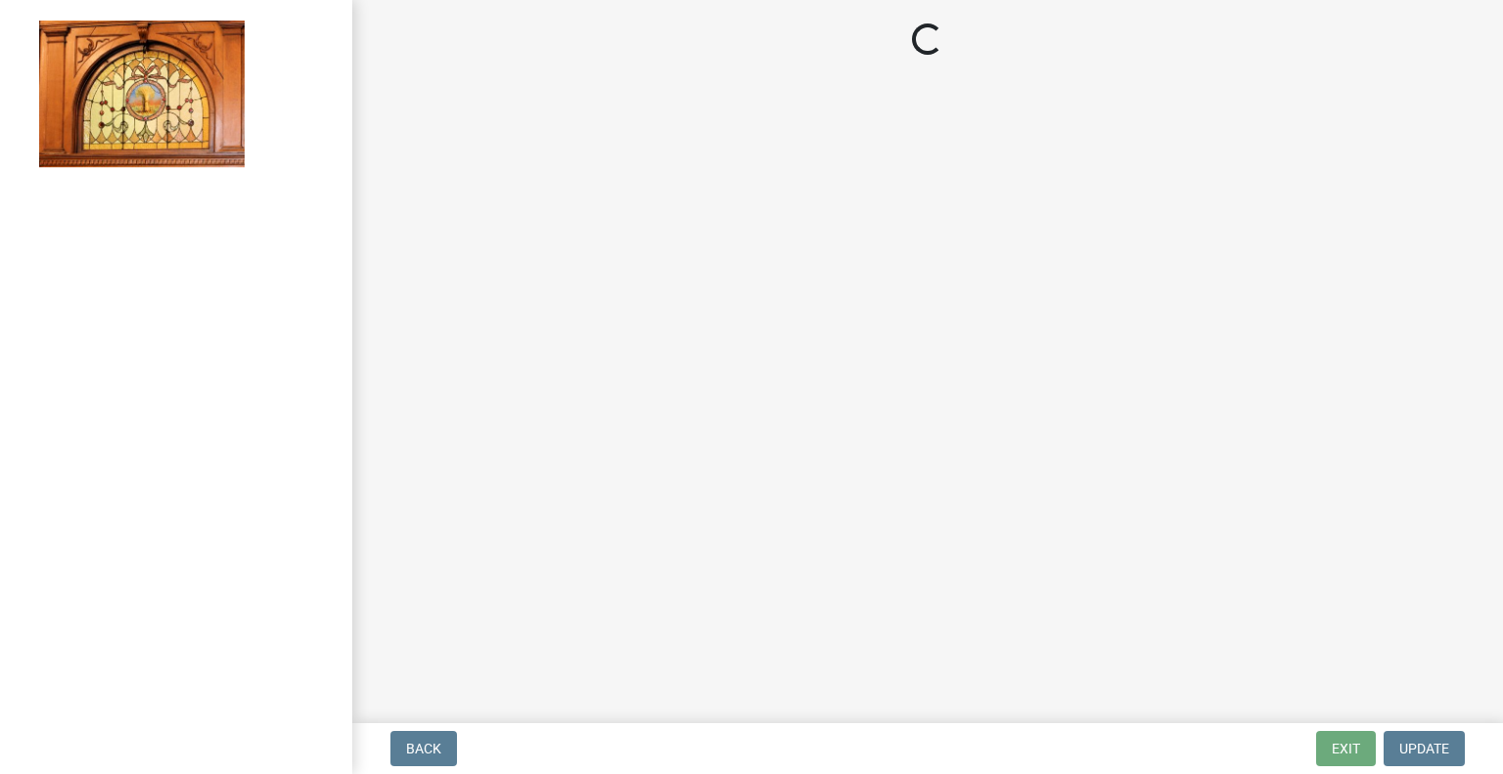
select select "62bb873c-c571-4454-ac8a-8c216551e2a3"
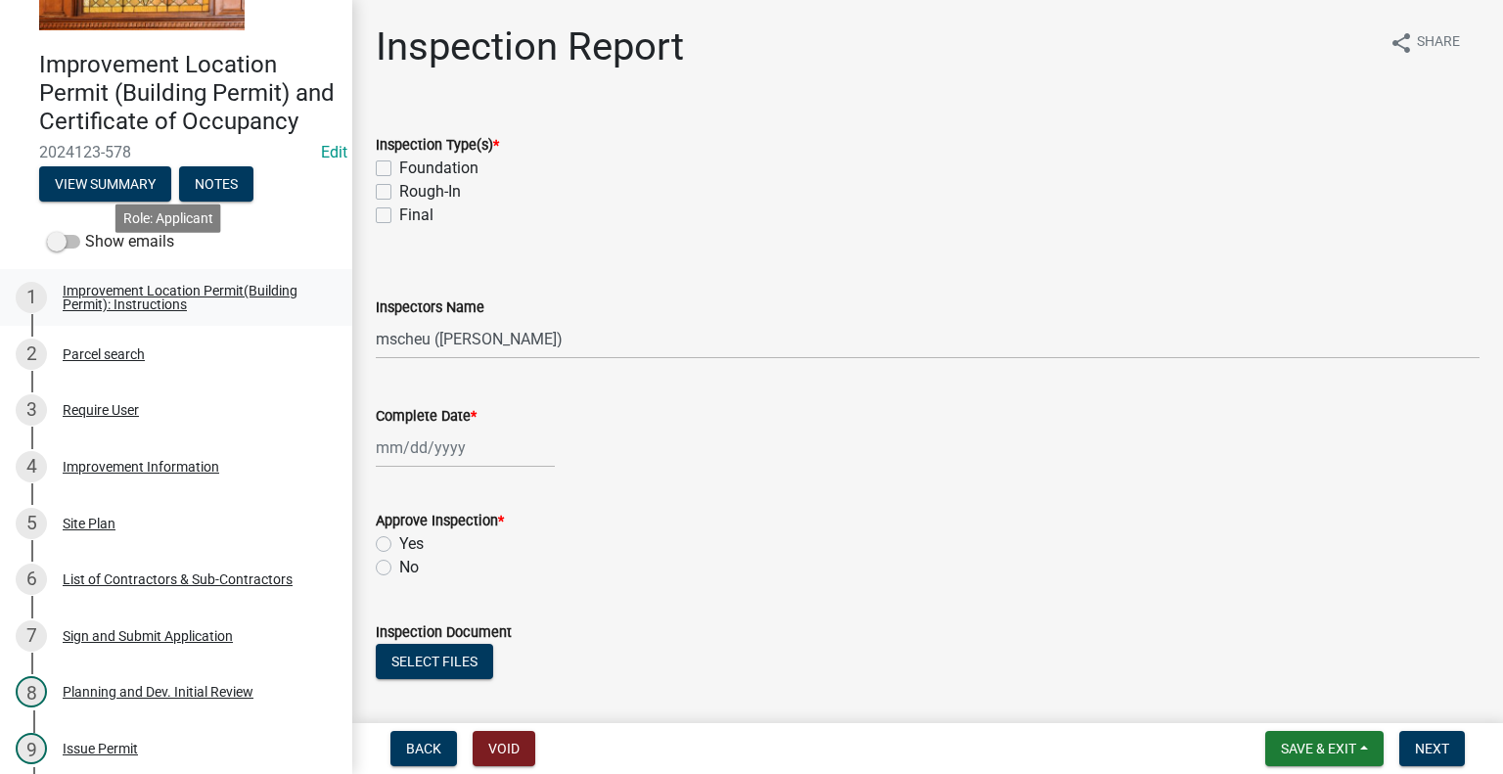
scroll to position [196, 0]
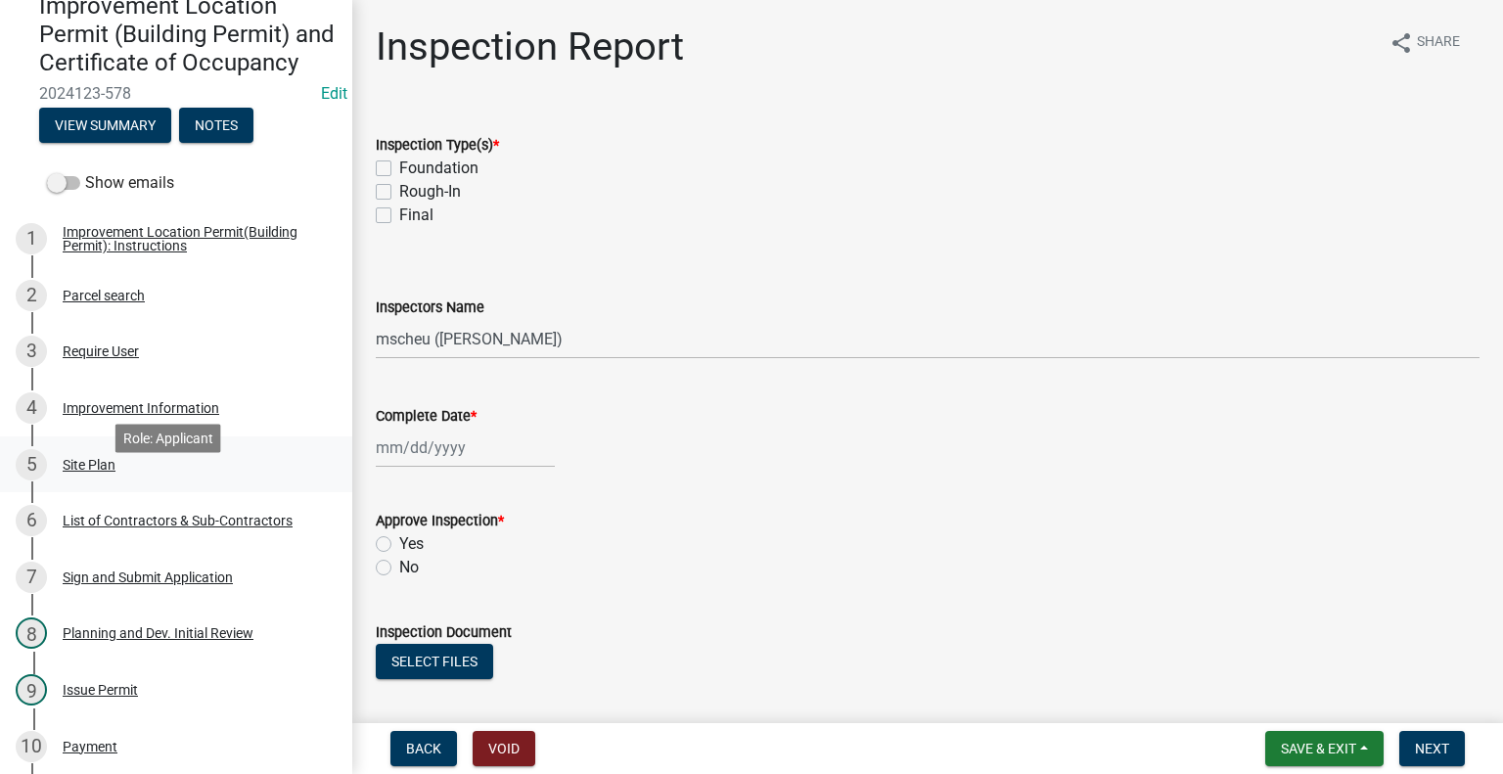
click at [103, 472] on div "Site Plan" at bounding box center [89, 465] width 53 height 14
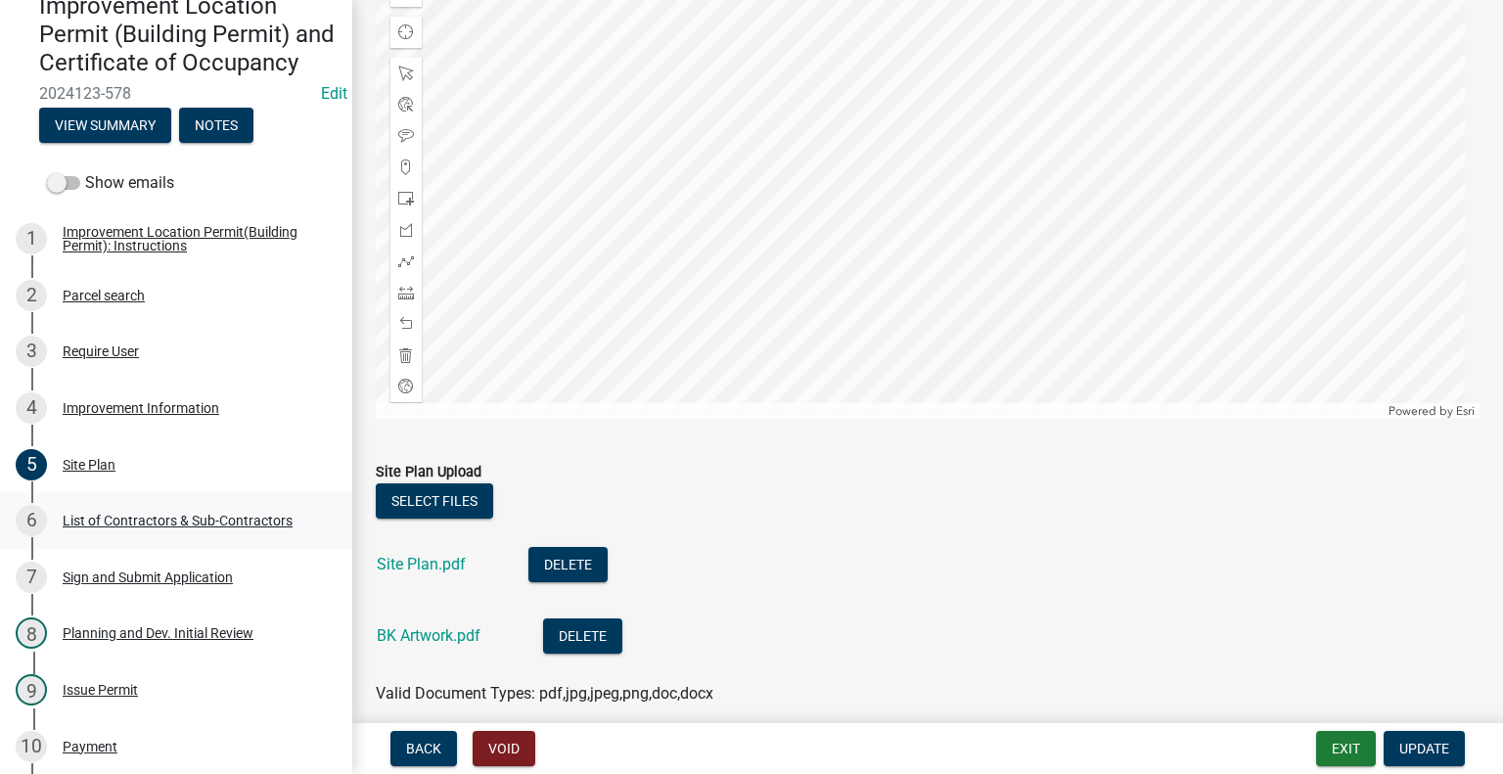
scroll to position [293, 0]
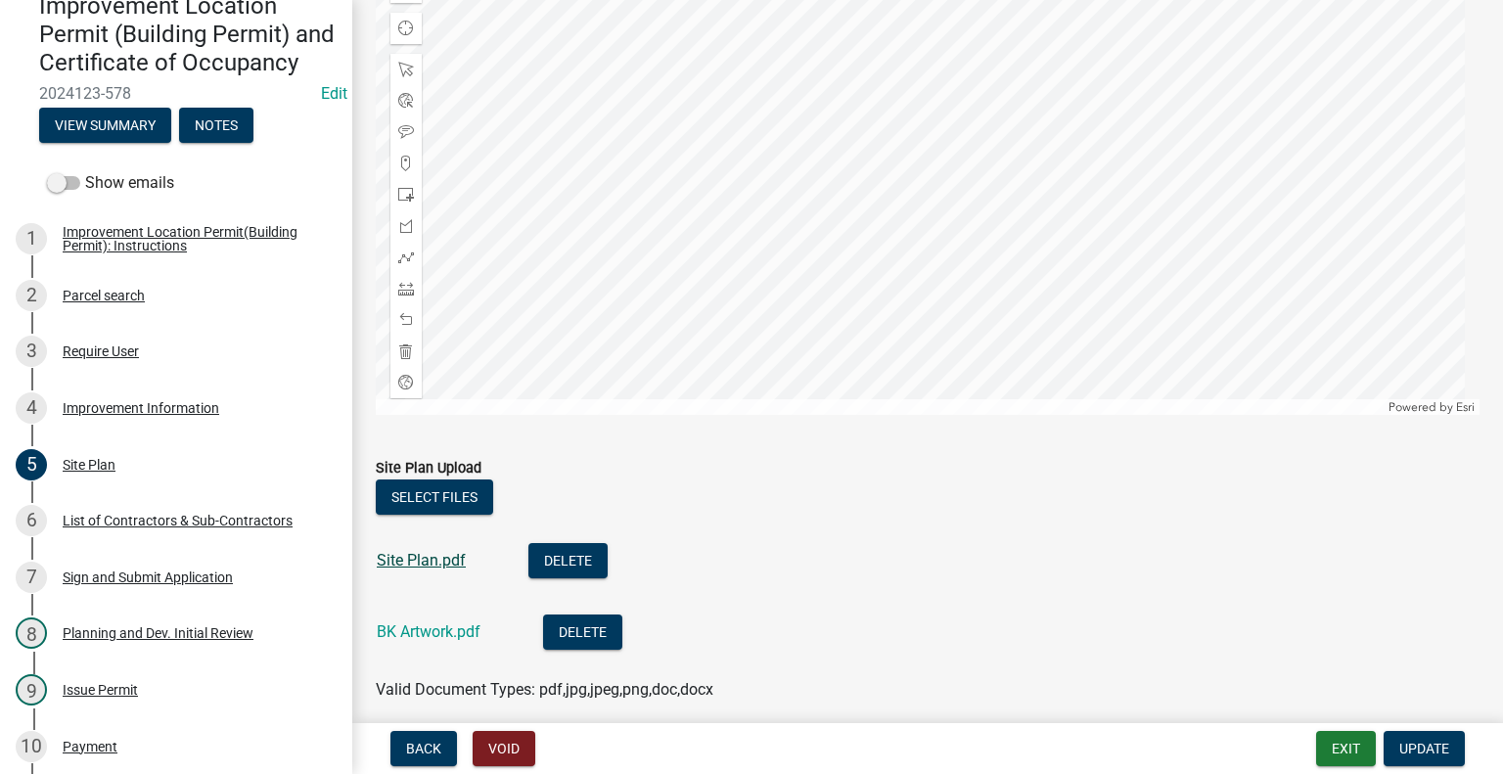
click at [427, 566] on link "Site Plan.pdf" at bounding box center [421, 560] width 89 height 19
click at [454, 625] on link "BK Artwork.pdf" at bounding box center [429, 631] width 104 height 19
